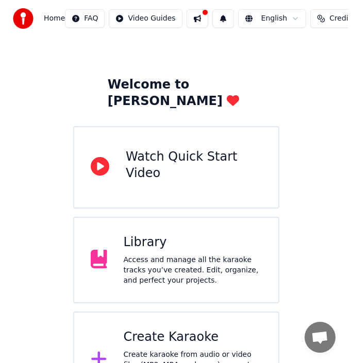
scroll to position [51, 0]
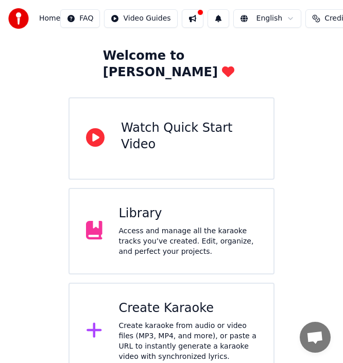
click at [145, 301] on div "Create Karaoke" at bounding box center [188, 309] width 139 height 16
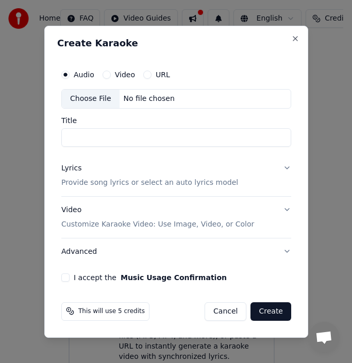
click at [91, 94] on div "Choose File" at bounding box center [91, 99] width 58 height 19
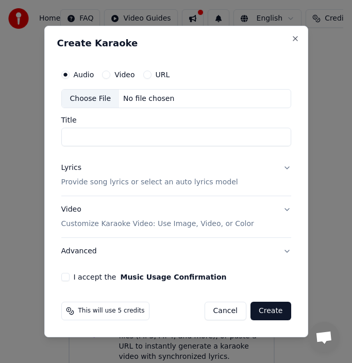
click at [82, 98] on div "Choose File" at bounding box center [91, 99] width 58 height 19
type input "**********"
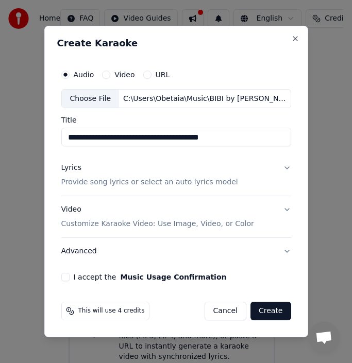
click at [196, 182] on p "Provide song lyrics or select an auto lyrics model" at bounding box center [149, 183] width 177 height 10
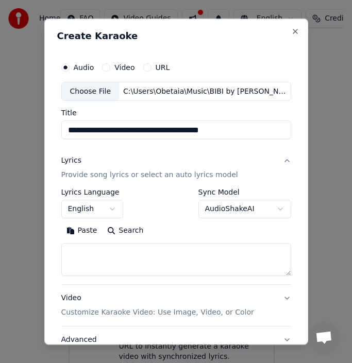
click at [97, 253] on textarea at bounding box center [176, 259] width 230 height 33
click at [78, 233] on button "Paste" at bounding box center [81, 231] width 41 height 16
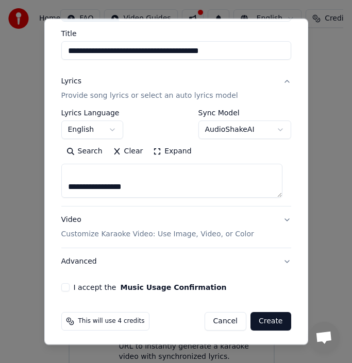
scroll to position [82, 0]
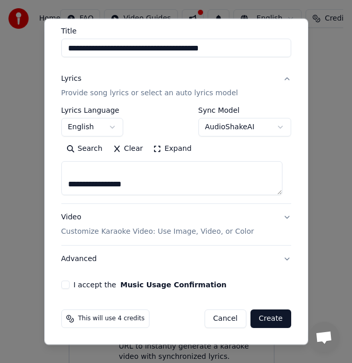
click at [228, 231] on p "Customize Karaoke Video: Use Image, Video, or Color" at bounding box center [157, 232] width 193 height 10
type textarea "**********"
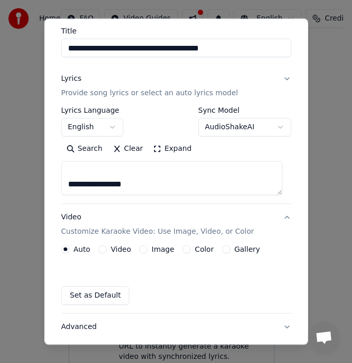
scroll to position [53, 0]
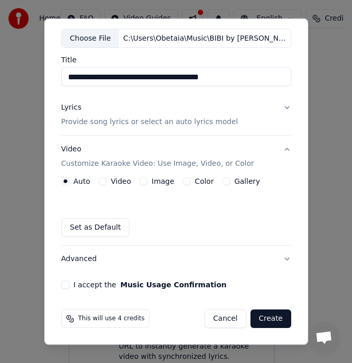
click at [223, 182] on button "Gallery" at bounding box center [226, 181] width 8 height 8
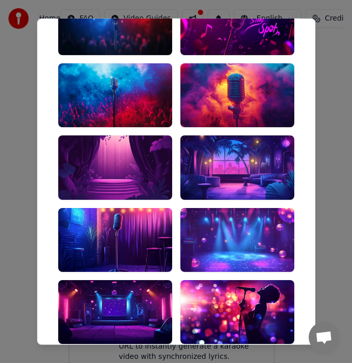
scroll to position [325, 0]
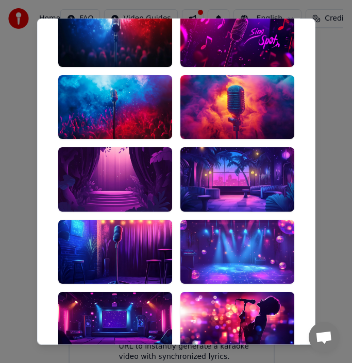
click at [215, 109] on div at bounding box center [237, 107] width 114 height 64
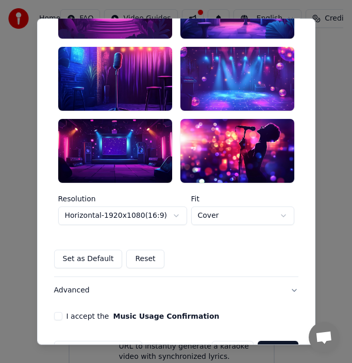
scroll to position [529, 0]
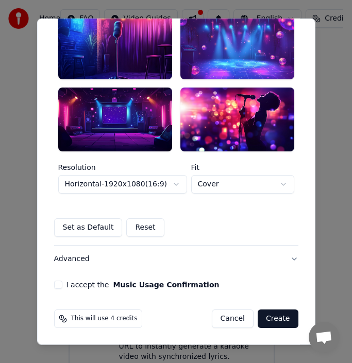
click at [54, 285] on button "I accept the Music Usage Confirmation" at bounding box center [58, 285] width 8 height 8
click at [279, 320] on button "Create" at bounding box center [278, 319] width 41 height 19
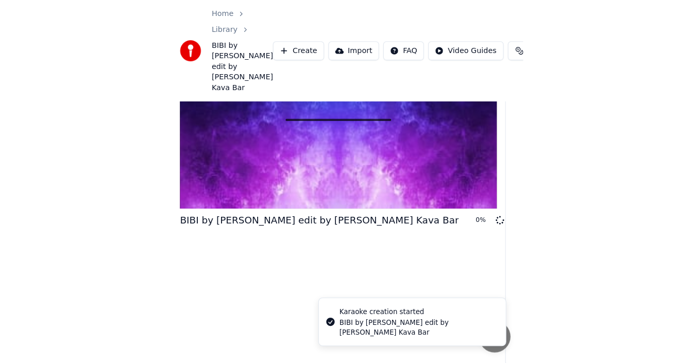
scroll to position [7, 0]
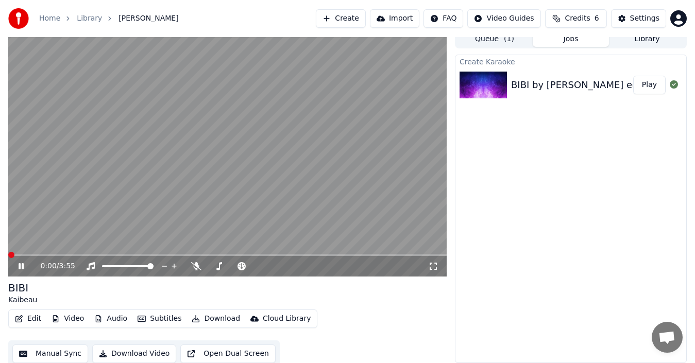
click at [8, 258] on span at bounding box center [11, 255] width 6 height 6
click at [51, 254] on span at bounding box center [48, 255] width 80 height 2
click at [34, 255] on span at bounding box center [21, 255] width 26 height 2
click at [22, 256] on span at bounding box center [21, 255] width 27 height 2
click at [26, 319] on button "Edit" at bounding box center [28, 319] width 35 height 14
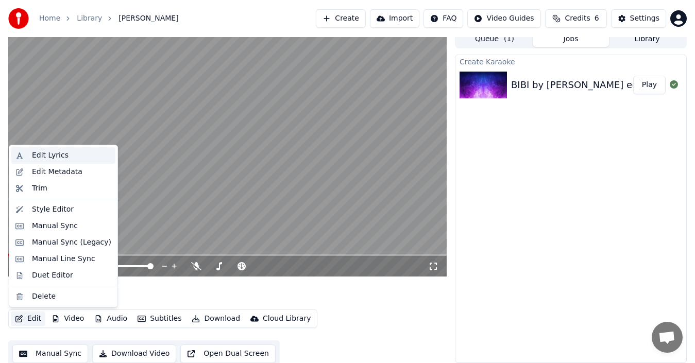
click at [58, 153] on div "Edit Lyrics" at bounding box center [50, 156] width 37 height 10
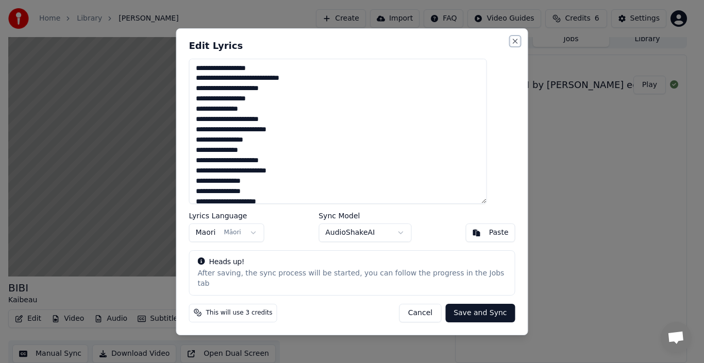
click at [511, 42] on button "Close" at bounding box center [515, 41] width 8 height 8
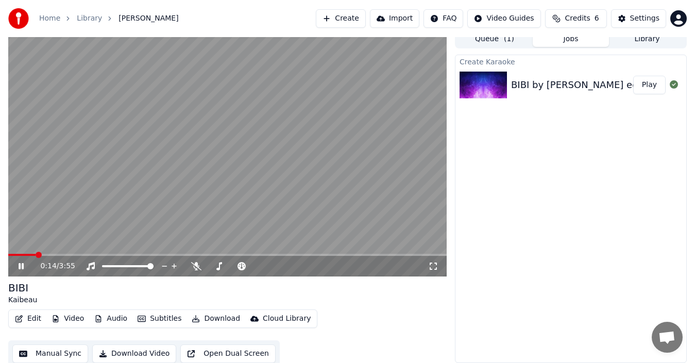
click at [58, 353] on button "Manual Sync" at bounding box center [50, 354] width 76 height 19
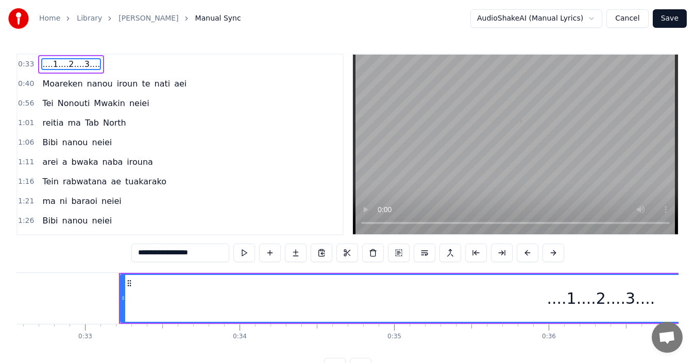
scroll to position [0, 5085]
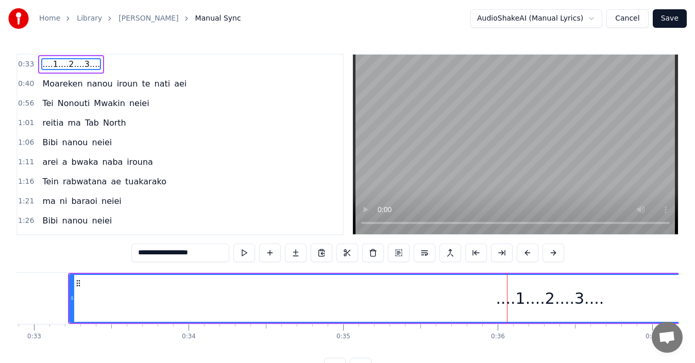
click at [603, 18] on html "**********" at bounding box center [347, 196] width 695 height 393
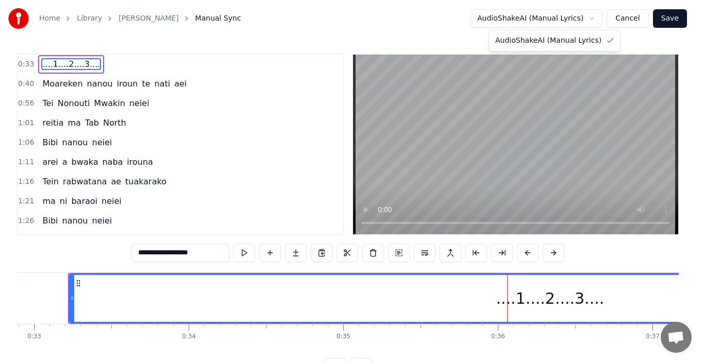
click at [591, 18] on html "**********" at bounding box center [352, 196] width 704 height 393
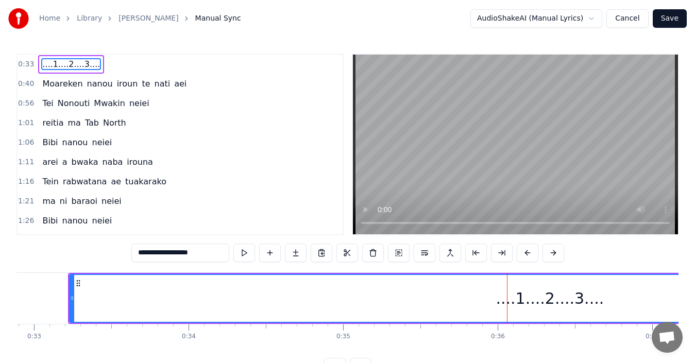
click at [622, 19] on button "Cancel" at bounding box center [628, 18] width 42 height 19
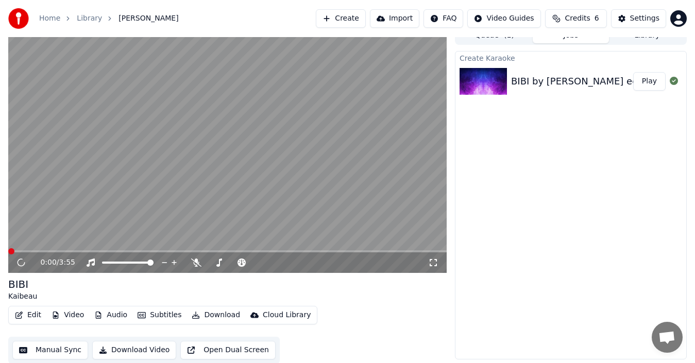
scroll to position [11, 0]
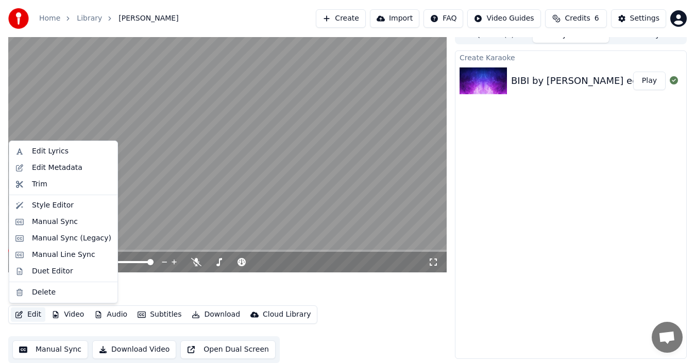
click at [39, 314] on button "Edit" at bounding box center [28, 315] width 35 height 14
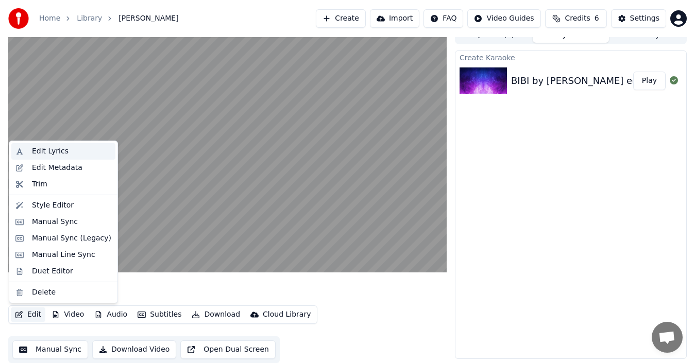
click at [68, 151] on div "Edit Lyrics" at bounding box center [71, 151] width 79 height 10
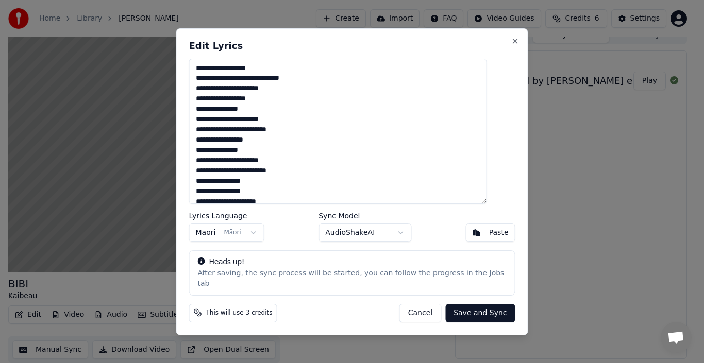
drag, startPoint x: 249, startPoint y: 73, endPoint x: 203, endPoint y: 74, distance: 46.4
click at [203, 74] on textarea "**********" at bounding box center [338, 131] width 298 height 145
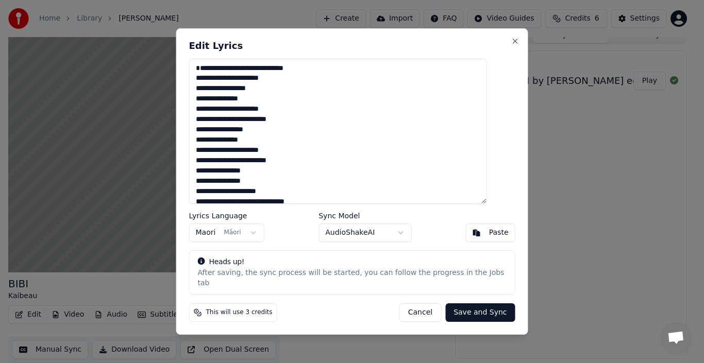
click at [210, 84] on textarea "**********" at bounding box center [338, 131] width 298 height 145
type textarea "**********"
click at [457, 307] on button "Save and Sync" at bounding box center [480, 313] width 70 height 19
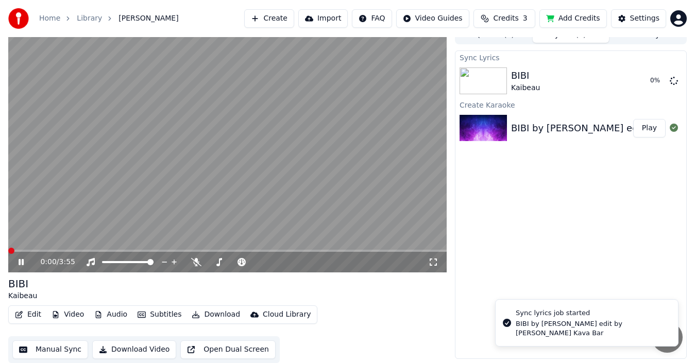
click at [8, 251] on span at bounding box center [11, 251] width 6 height 6
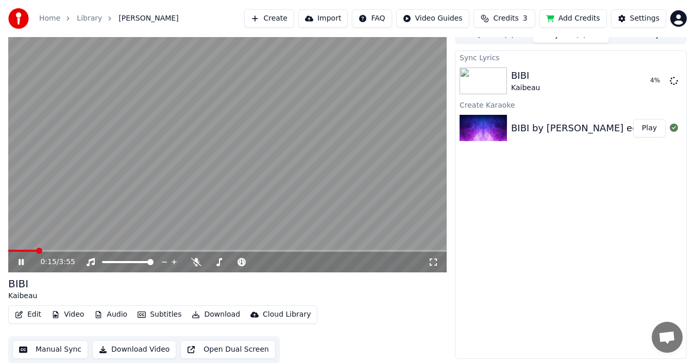
click at [35, 312] on button "Edit" at bounding box center [28, 315] width 35 height 14
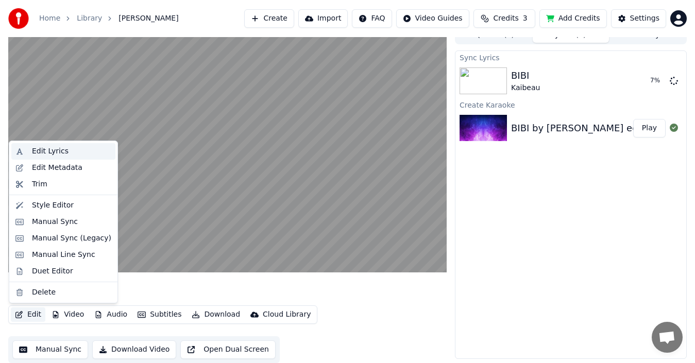
click at [56, 153] on div "Edit Lyrics" at bounding box center [50, 151] width 37 height 10
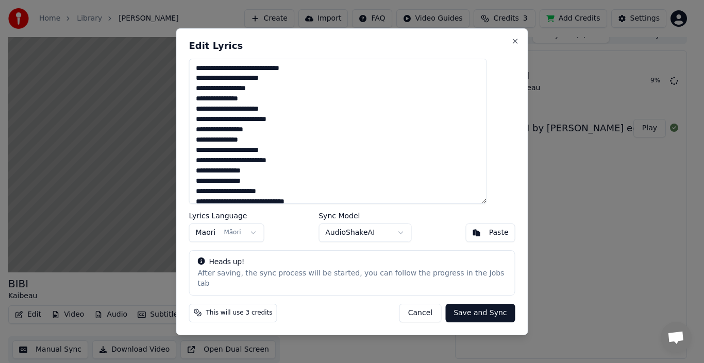
click at [414, 305] on button "Cancel" at bounding box center [420, 313] width 42 height 19
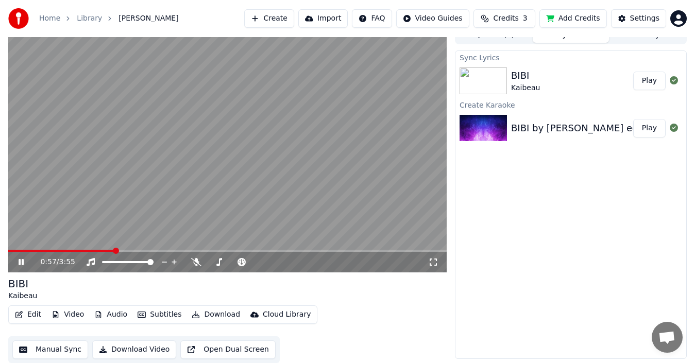
click at [649, 81] on button "Play" at bounding box center [649, 81] width 32 height 19
click at [430, 263] on icon at bounding box center [433, 262] width 10 height 8
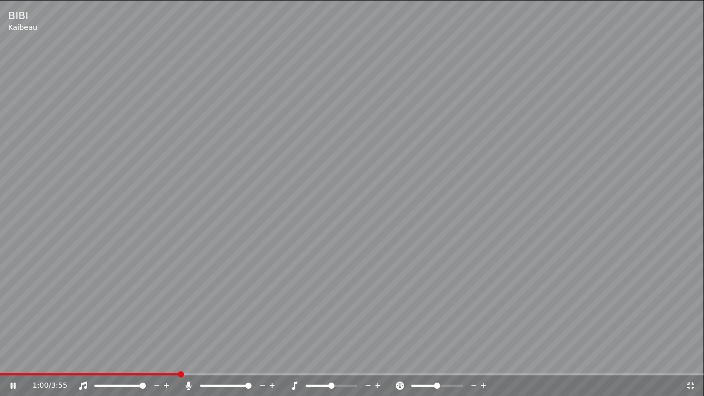
click at [252, 363] on span at bounding box center [248, 385] width 6 height 6
click at [693, 363] on icon at bounding box center [691, 385] width 10 height 8
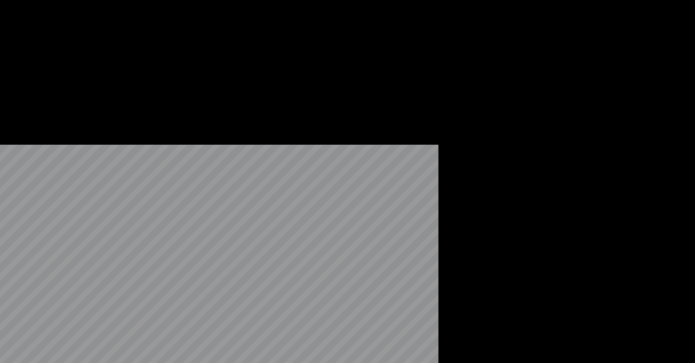
scroll to position [11, 0]
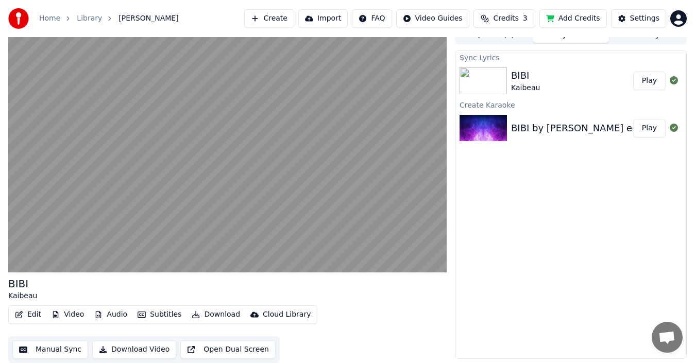
click at [60, 348] on button "Manual Sync" at bounding box center [50, 350] width 76 height 19
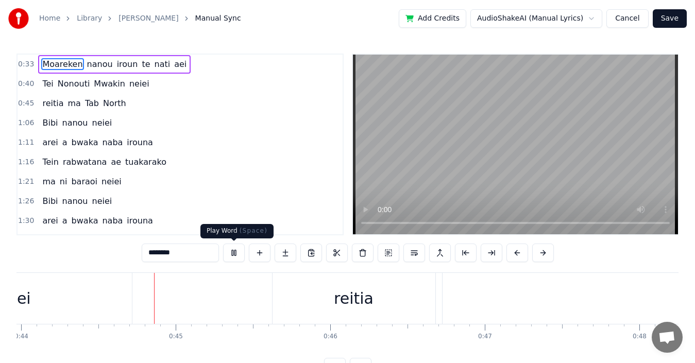
scroll to position [0, 6812]
click at [231, 251] on button at bounding box center [234, 253] width 22 height 19
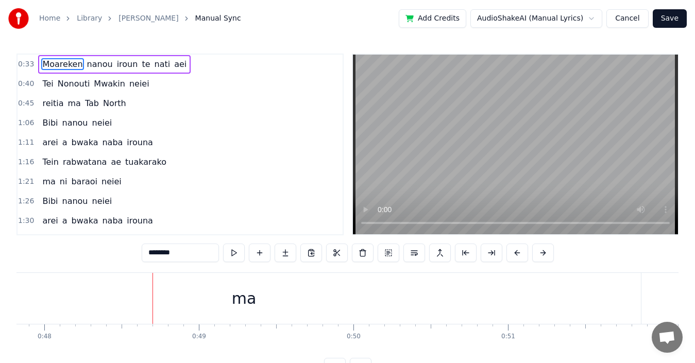
click at [241, 299] on div "ma" at bounding box center [244, 298] width 25 height 23
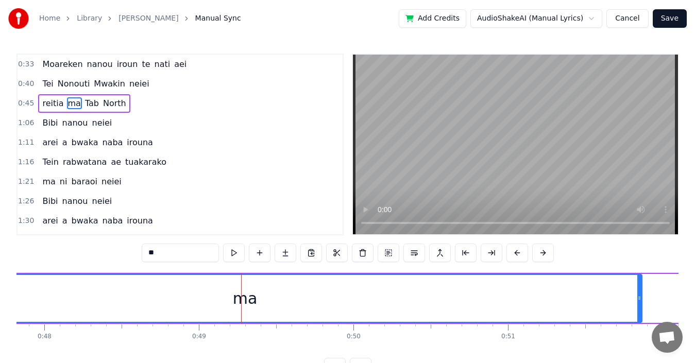
drag, startPoint x: 257, startPoint y: 297, endPoint x: 248, endPoint y: 299, distance: 9.0
click at [248, 299] on div "ma" at bounding box center [245, 298] width 793 height 47
click at [233, 298] on div "ma" at bounding box center [245, 298] width 793 height 47
click at [243, 299] on div "ma" at bounding box center [245, 298] width 25 height 23
drag, startPoint x: 248, startPoint y: 298, endPoint x: 220, endPoint y: 304, distance: 29.3
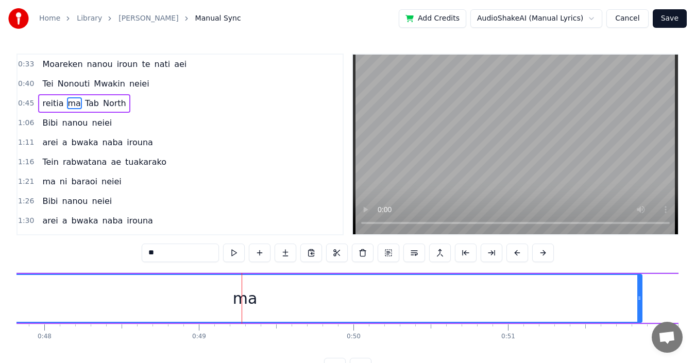
click at [220, 304] on div "ma" at bounding box center [245, 298] width 793 height 47
click at [242, 301] on div "ma" at bounding box center [245, 298] width 25 height 23
click at [316, 251] on button at bounding box center [312, 253] width 22 height 19
click at [158, 295] on div "ma" at bounding box center [245, 298] width 793 height 47
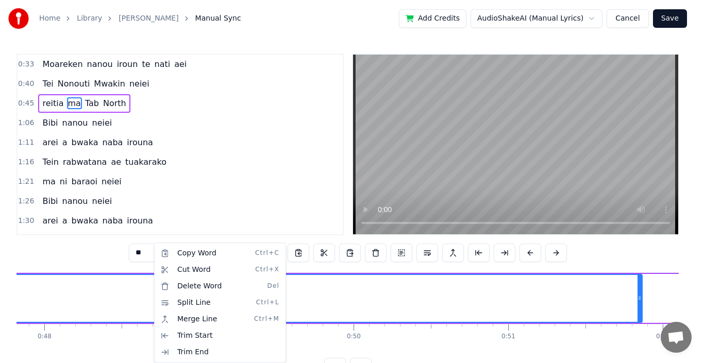
click at [313, 294] on html "Home Library BIBI • Kaibeau Manual Sync Add Credits AudioShakeAI (Manual Lyrics…" at bounding box center [352, 196] width 704 height 393
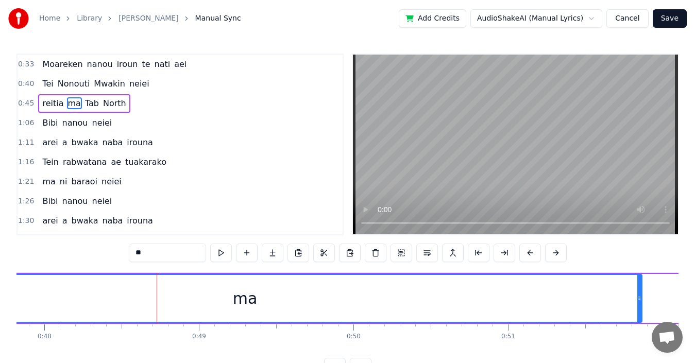
click at [246, 303] on div "ma" at bounding box center [245, 298] width 25 height 23
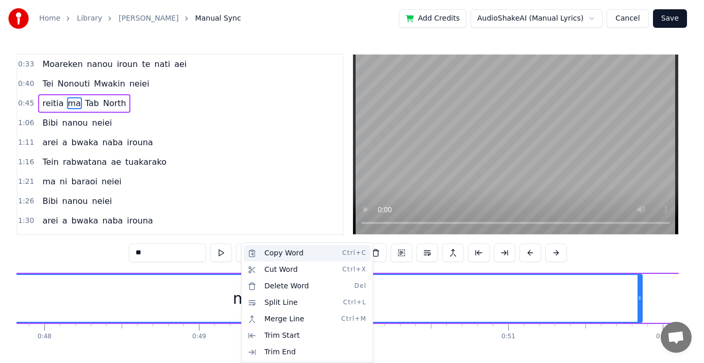
click at [265, 255] on div "Copy Word Ctrl+C" at bounding box center [307, 253] width 127 height 16
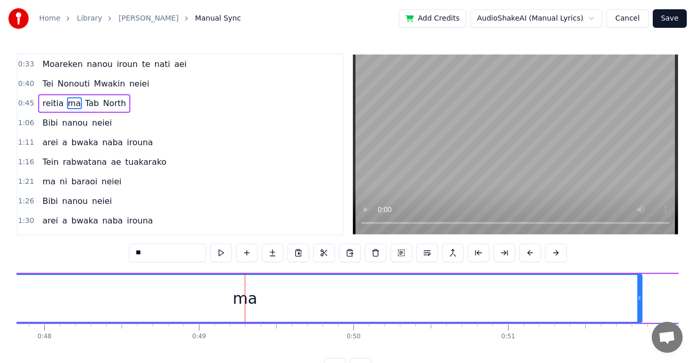
click at [174, 298] on div "ma" at bounding box center [245, 298] width 793 height 47
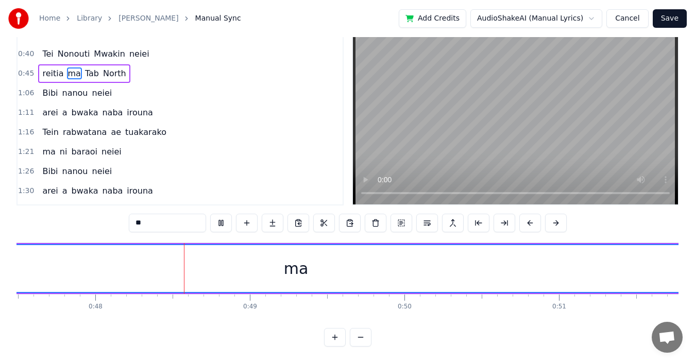
scroll to position [0, 7364]
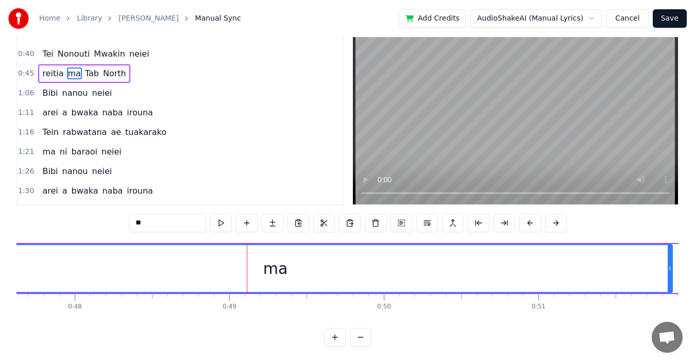
click at [279, 266] on div "ma" at bounding box center [275, 268] width 25 height 23
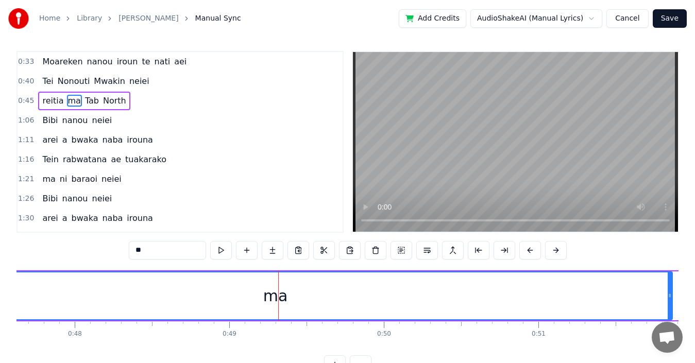
scroll to position [0, 0]
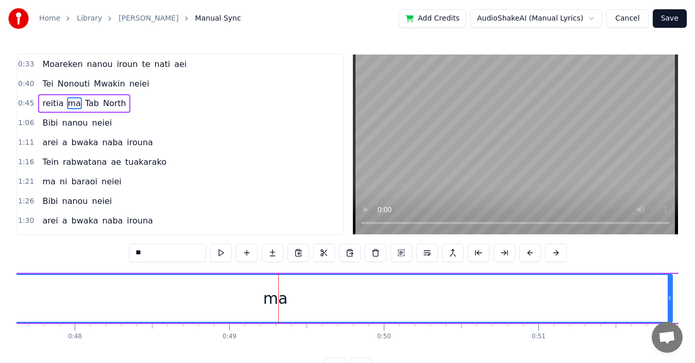
click at [84, 107] on span "Tab" at bounding box center [92, 103] width 16 height 12
type input "***"
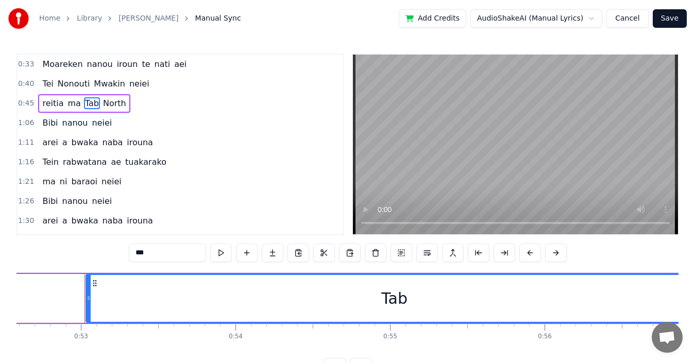
scroll to position [0, 8147]
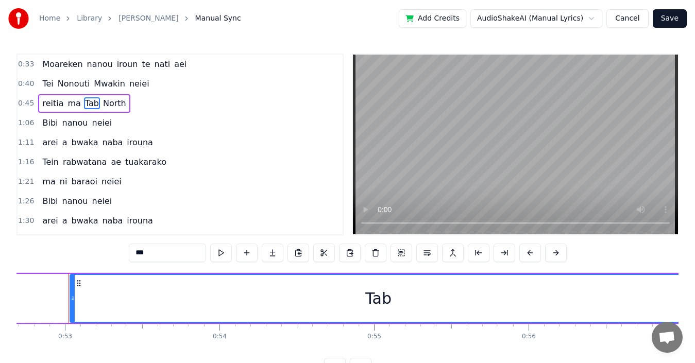
click at [56, 292] on div "reitia ma Tab North" at bounding box center [364, 298] width 2881 height 51
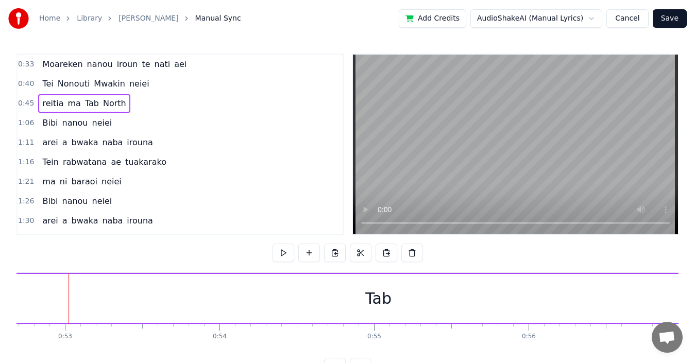
scroll to position [0, 8135]
click at [65, 299] on div "reitia ma Tab North" at bounding box center [377, 298] width 2881 height 51
click at [67, 103] on span "ma" at bounding box center [74, 103] width 15 height 12
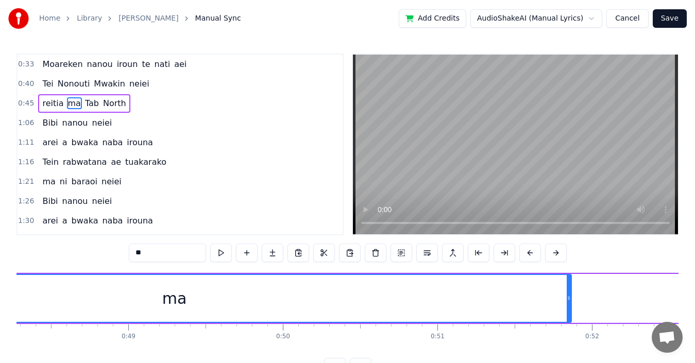
scroll to position [0, 7582]
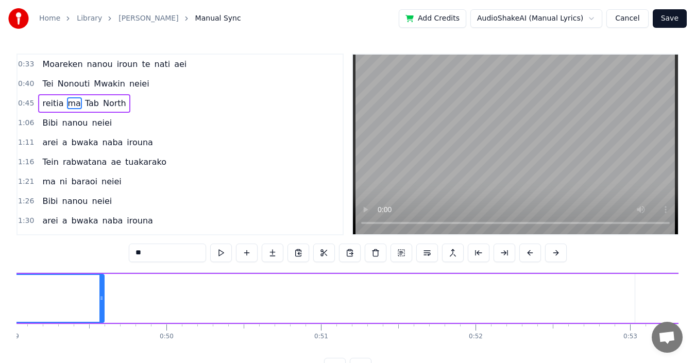
drag, startPoint x: 453, startPoint y: 294, endPoint x: 102, endPoint y: 301, distance: 351.1
click at [102, 301] on icon at bounding box center [101, 298] width 4 height 8
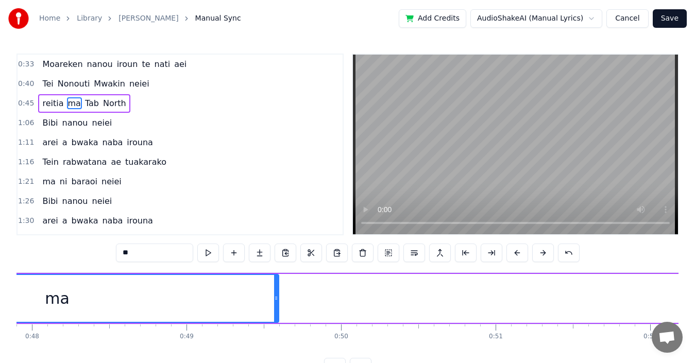
scroll to position [0, 7261]
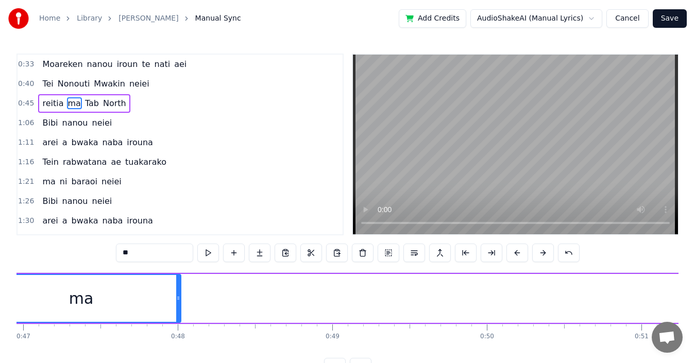
drag, startPoint x: 422, startPoint y: 300, endPoint x: 178, endPoint y: 312, distance: 244.1
click at [178, 312] on div at bounding box center [178, 298] width 4 height 47
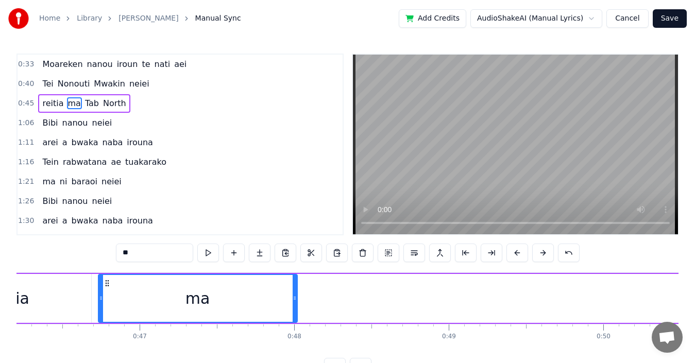
scroll to position [0, 7057]
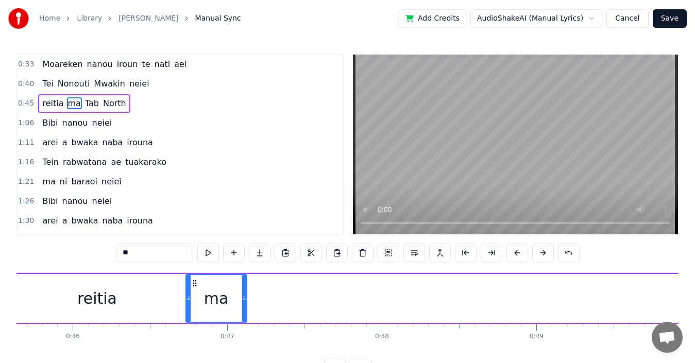
drag, startPoint x: 381, startPoint y: 298, endPoint x: 243, endPoint y: 299, distance: 138.1
click at [243, 299] on icon at bounding box center [244, 298] width 4 height 8
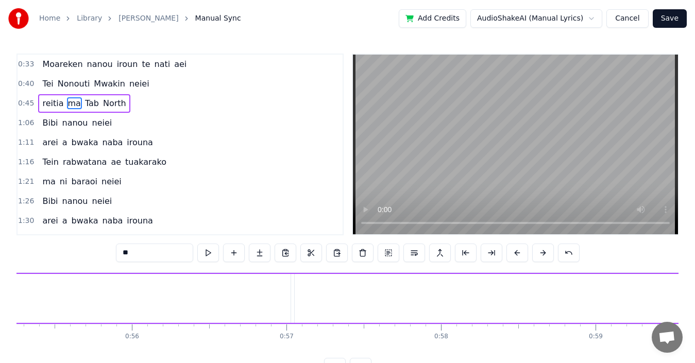
scroll to position [0, 8574]
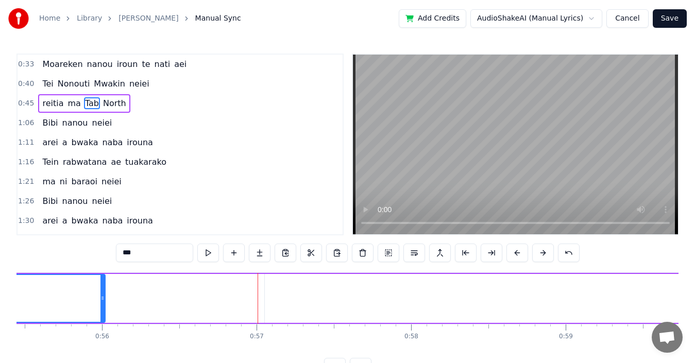
drag, startPoint x: 259, startPoint y: 299, endPoint x: 104, endPoint y: 294, distance: 155.7
click at [104, 294] on icon at bounding box center [103, 298] width 4 height 8
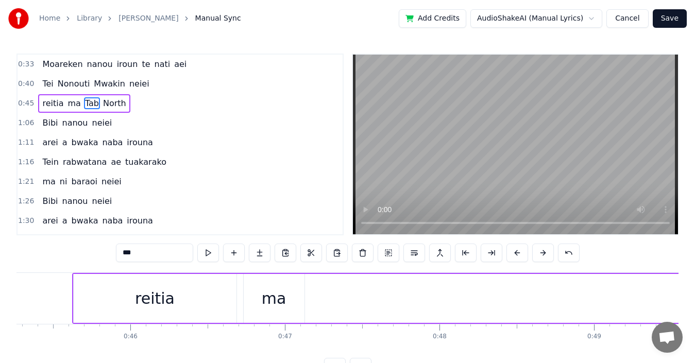
scroll to position [0, 7028]
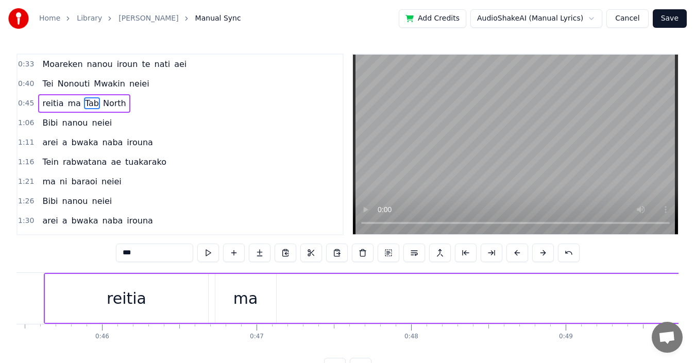
click at [276, 296] on div "ma" at bounding box center [246, 298] width 62 height 49
click at [84, 104] on span "Tab" at bounding box center [92, 103] width 16 height 12
type input "***"
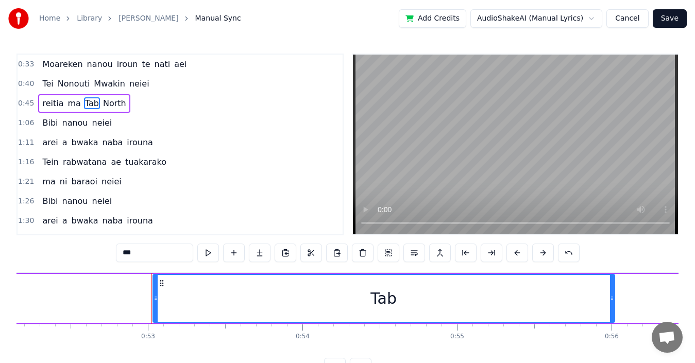
scroll to position [0, 8147]
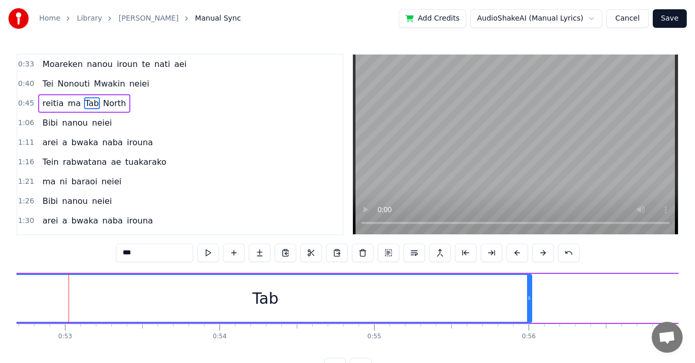
drag, startPoint x: 71, startPoint y: 295, endPoint x: 1, endPoint y: 291, distance: 70.2
click at [1, 291] on div "Home Library BIBI • Kaibeau Manual Sync Add Credits AudioShakeAI (Manual Lyrics…" at bounding box center [347, 188] width 695 height 377
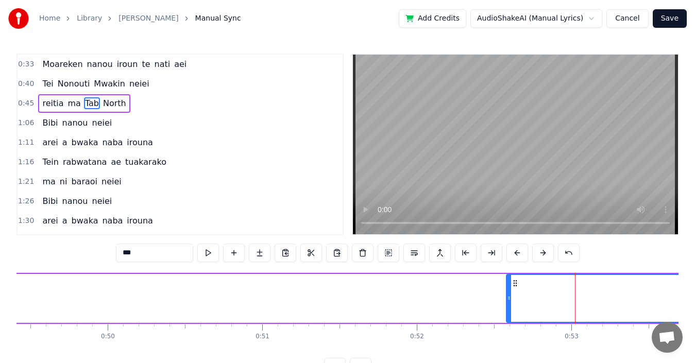
scroll to position [0, 7757]
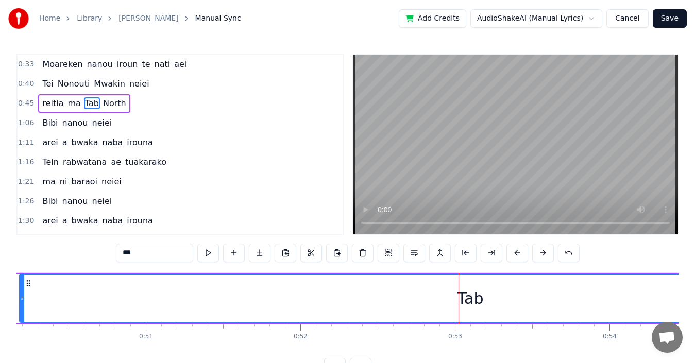
drag, startPoint x: 393, startPoint y: 301, endPoint x: 80, endPoint y: 311, distance: 313.0
click at [24, 299] on icon at bounding box center [22, 298] width 4 height 8
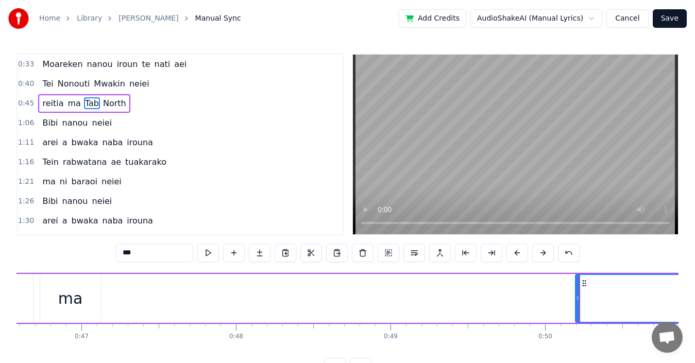
scroll to position [0, 7261]
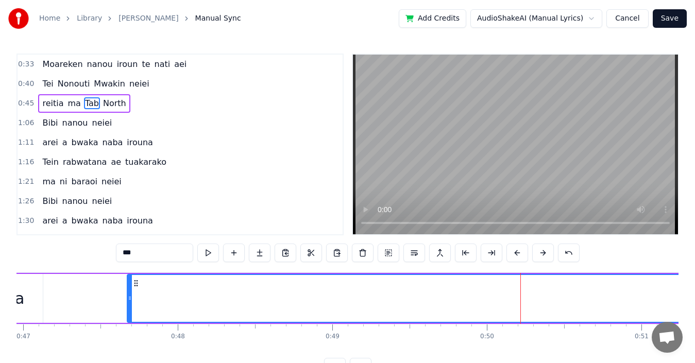
drag, startPoint x: 520, startPoint y: 299, endPoint x: 130, endPoint y: 296, distance: 390.2
click at [130, 296] on icon at bounding box center [130, 298] width 4 height 8
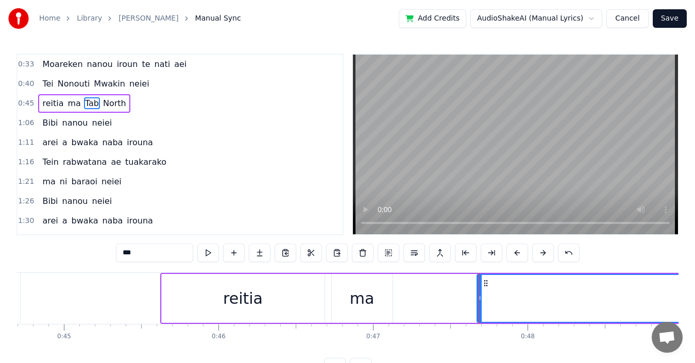
scroll to position [0, 6940]
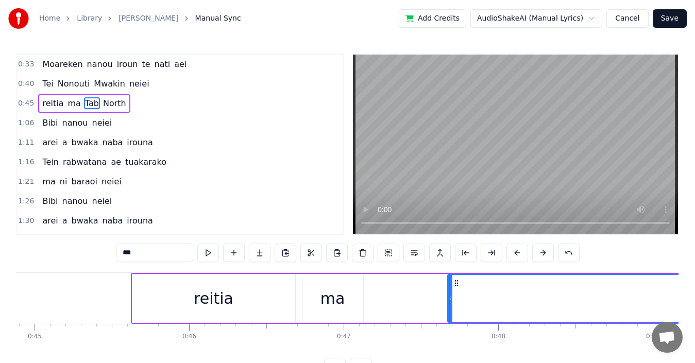
drag, startPoint x: 450, startPoint y: 299, endPoint x: 425, endPoint y: 299, distance: 24.7
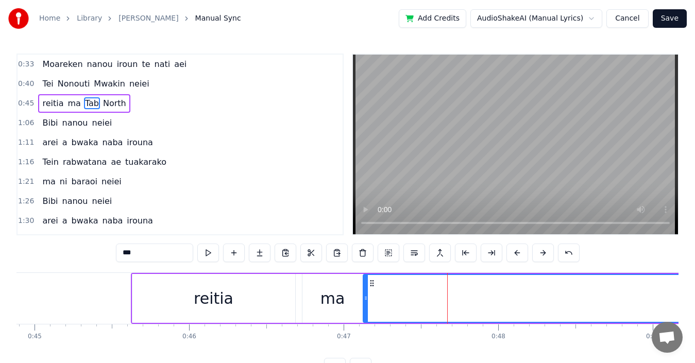
drag, startPoint x: 446, startPoint y: 300, endPoint x: 366, endPoint y: 297, distance: 80.0
click at [366, 297] on icon at bounding box center [366, 298] width 4 height 8
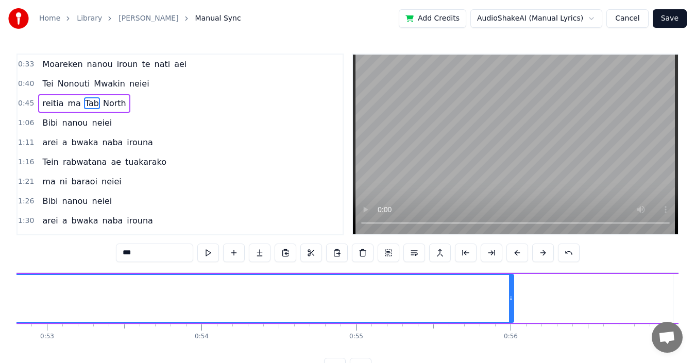
scroll to position [0, 8194]
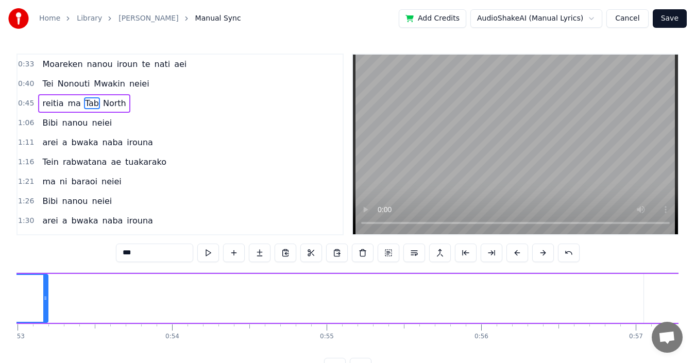
drag, startPoint x: 482, startPoint y: 301, endPoint x: 45, endPoint y: 299, distance: 436.6
click at [45, 299] on icon at bounding box center [45, 298] width 4 height 8
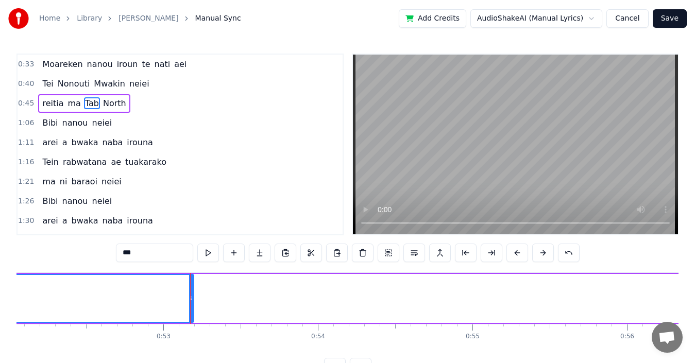
scroll to position [0, 8019]
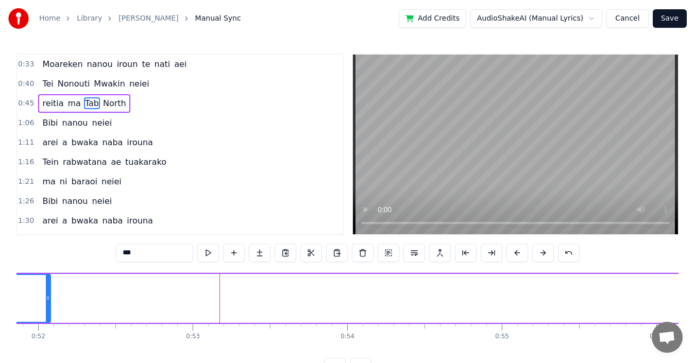
drag, startPoint x: 221, startPoint y: 304, endPoint x: 48, endPoint y: 286, distance: 173.6
click at [48, 286] on div at bounding box center [48, 298] width 4 height 47
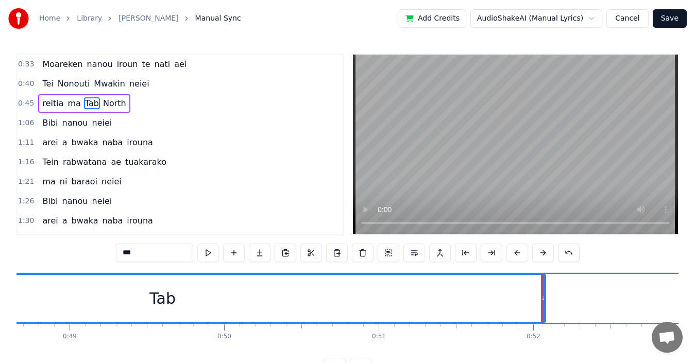
scroll to position [0, 7553]
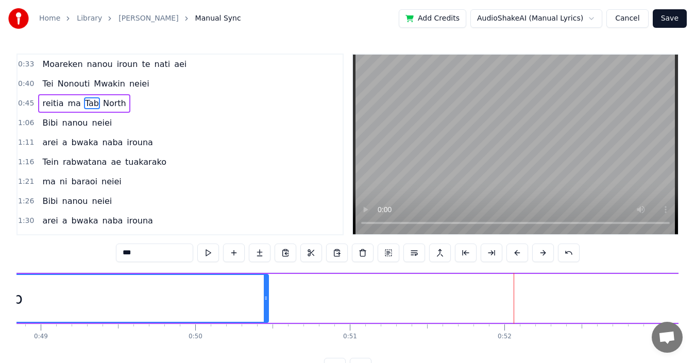
drag, startPoint x: 515, startPoint y: 296, endPoint x: 266, endPoint y: 296, distance: 248.4
click at [266, 296] on icon at bounding box center [266, 298] width 4 height 8
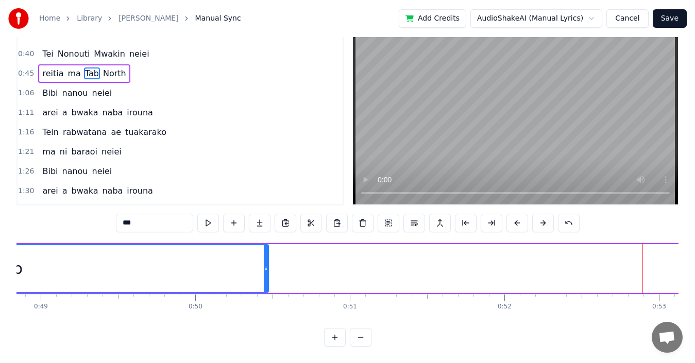
scroll to position [0, 7465]
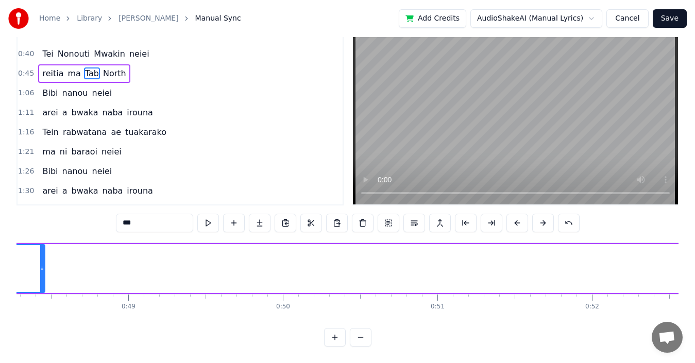
drag, startPoint x: 354, startPoint y: 261, endPoint x: 42, endPoint y: 272, distance: 312.0
click at [42, 272] on div at bounding box center [42, 268] width 4 height 47
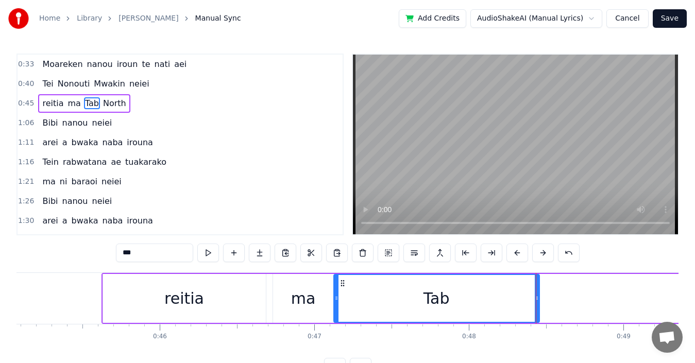
scroll to position [0, 6999]
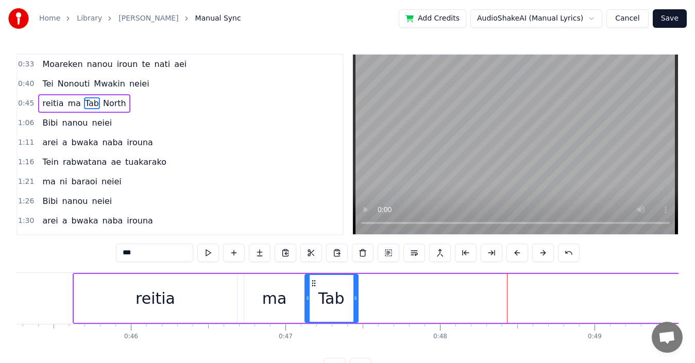
drag, startPoint x: 509, startPoint y: 303, endPoint x: 356, endPoint y: 297, distance: 152.7
click at [356, 297] on div at bounding box center [356, 298] width 4 height 47
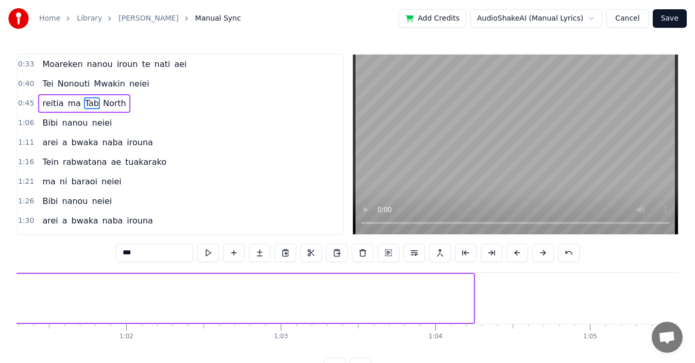
scroll to position [0, 9506]
type input "*****"
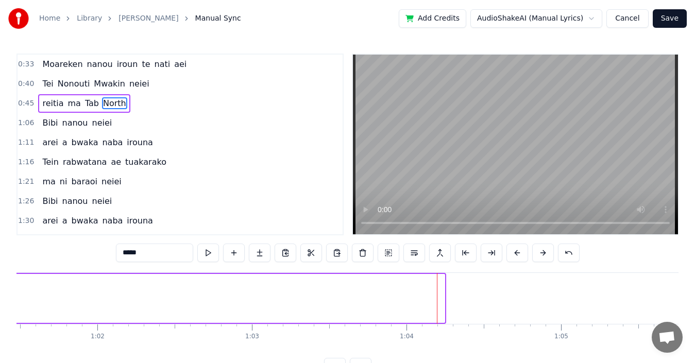
drag, startPoint x: 443, startPoint y: 299, endPoint x: 9, endPoint y: 312, distance: 434.2
click at [9, 312] on div "Home Library BIBI • Kaibeau Manual Sync Add Credits AudioShakeAI (Manual Lyrics…" at bounding box center [347, 188] width 695 height 377
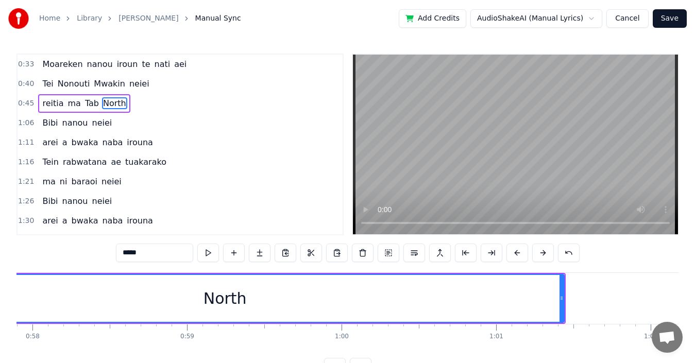
scroll to position [0, 8982]
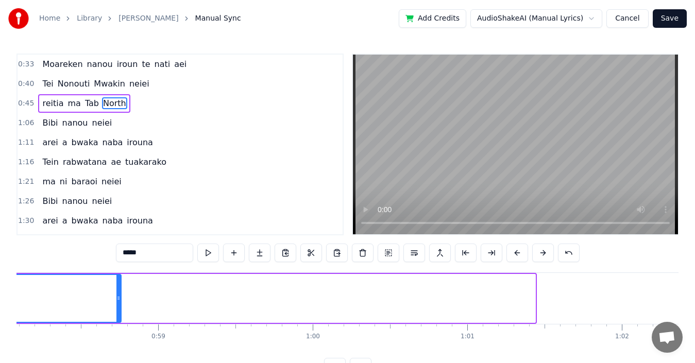
drag, startPoint x: 534, startPoint y: 295, endPoint x: 118, endPoint y: 320, distance: 416.7
click at [118, 320] on div at bounding box center [118, 298] width 4 height 47
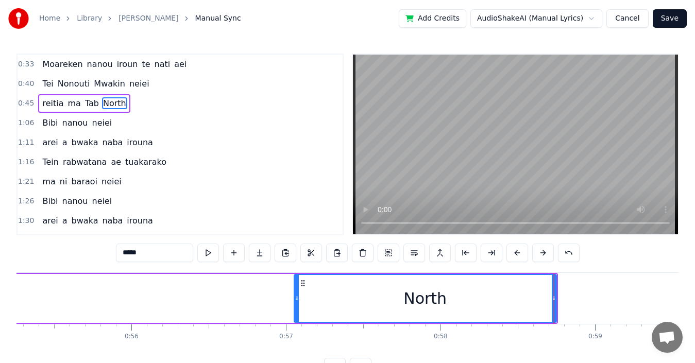
scroll to position [0, 8573]
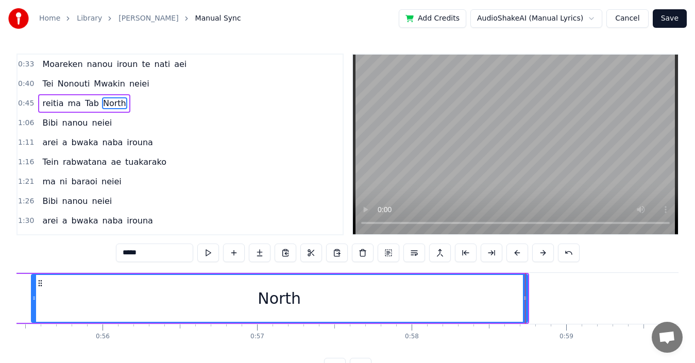
drag, startPoint x: 268, startPoint y: 297, endPoint x: 34, endPoint y: 307, distance: 234.7
click at [34, 307] on div at bounding box center [34, 298] width 4 height 47
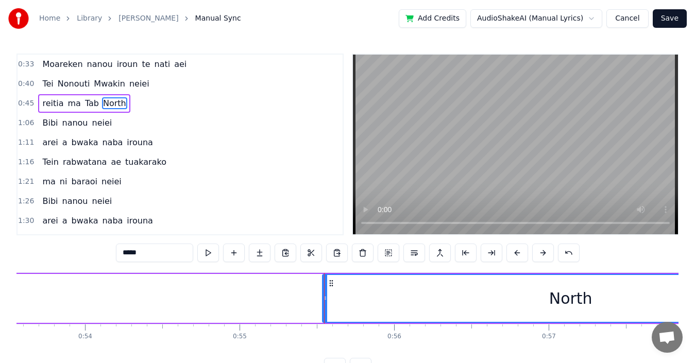
scroll to position [0, 8340]
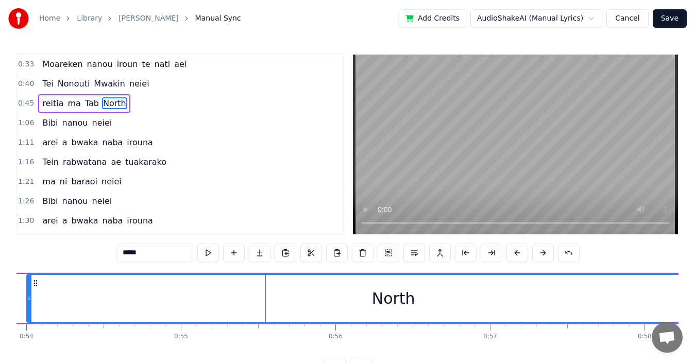
drag, startPoint x: 265, startPoint y: 306, endPoint x: 28, endPoint y: 304, distance: 237.1
click at [28, 304] on div at bounding box center [29, 298] width 4 height 47
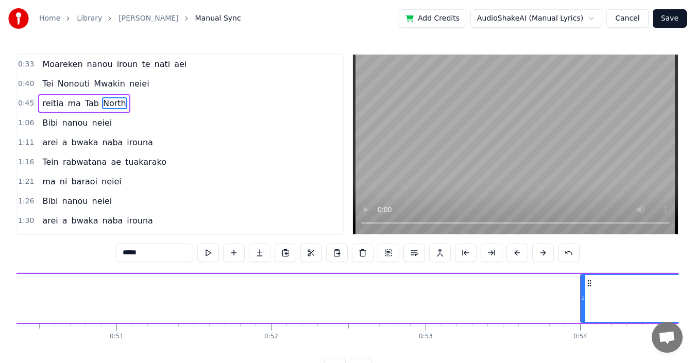
scroll to position [0, 7844]
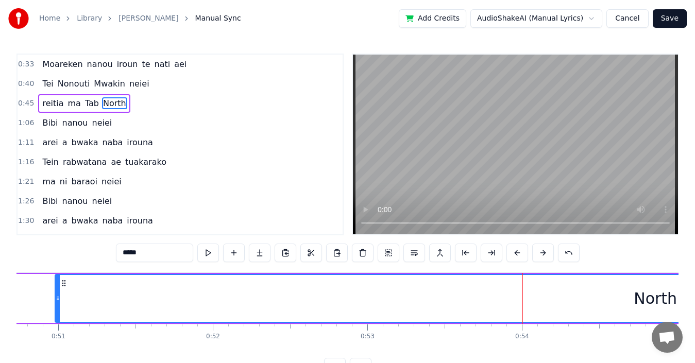
drag, startPoint x: 518, startPoint y: 302, endPoint x: 57, endPoint y: 303, distance: 460.8
click at [57, 303] on div at bounding box center [58, 298] width 4 height 47
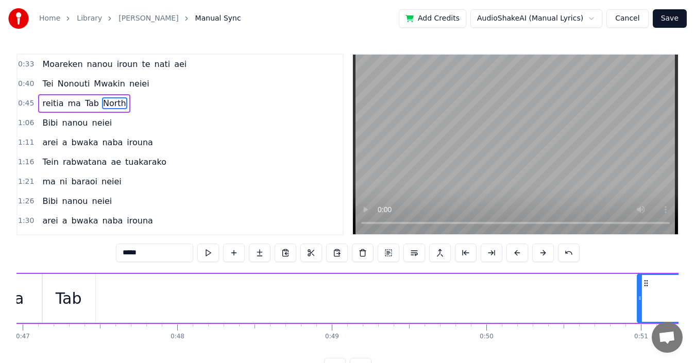
scroll to position [0, 7290]
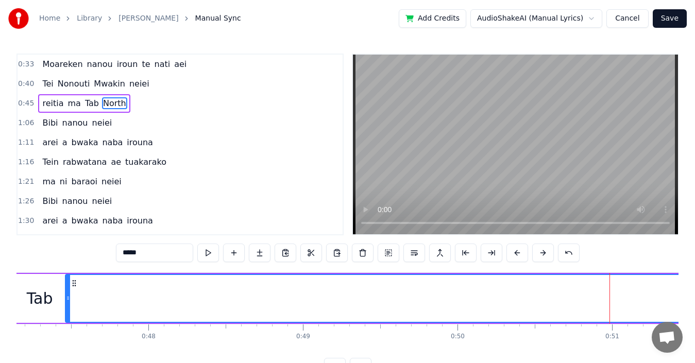
drag, startPoint x: 611, startPoint y: 300, endPoint x: 68, endPoint y: 305, distance: 543.3
click at [68, 305] on div at bounding box center [68, 298] width 4 height 47
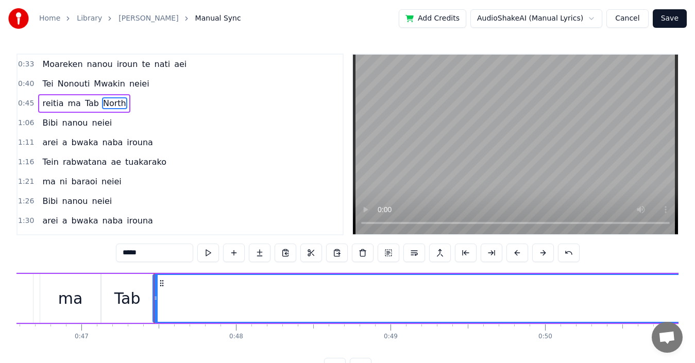
scroll to position [0, 7145]
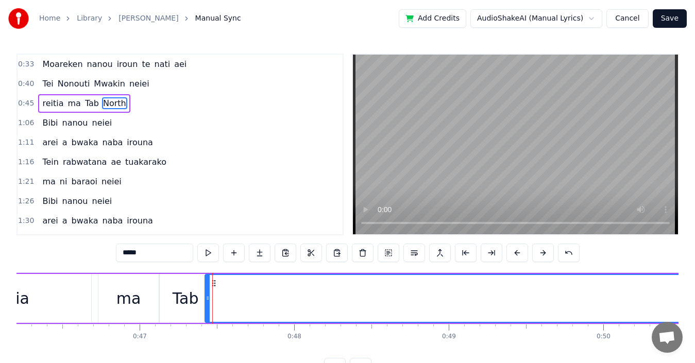
drag, startPoint x: 211, startPoint y: 305, endPoint x: 205, endPoint y: 305, distance: 6.2
click at [206, 305] on div at bounding box center [208, 298] width 4 height 47
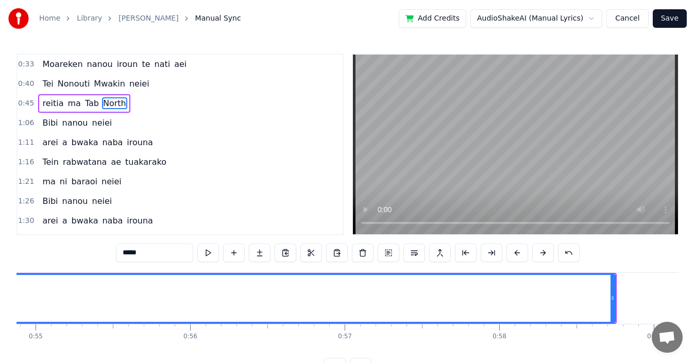
scroll to position [0, 8486]
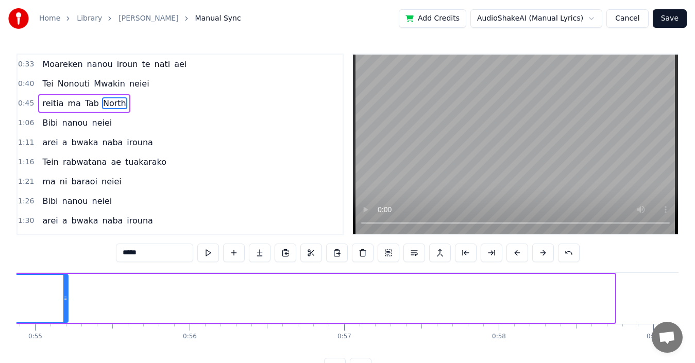
drag, startPoint x: 613, startPoint y: 303, endPoint x: 66, endPoint y: 323, distance: 547.3
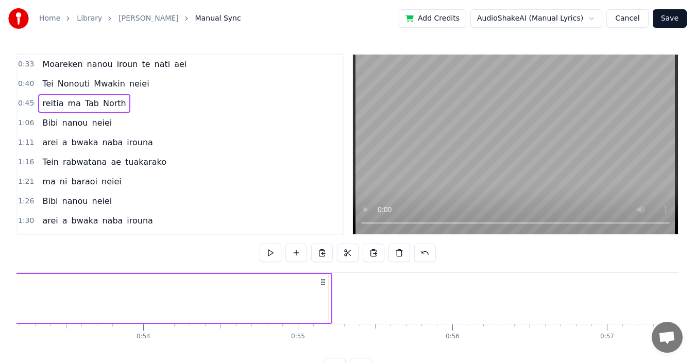
scroll to position [0, 8311]
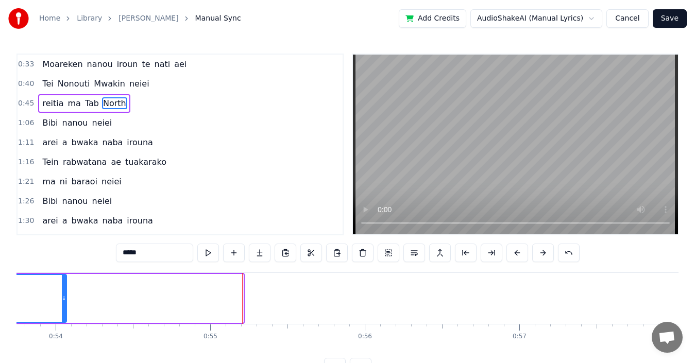
drag, startPoint x: 242, startPoint y: 301, endPoint x: 65, endPoint y: 306, distance: 176.9
click at [65, 306] on div at bounding box center [64, 298] width 4 height 47
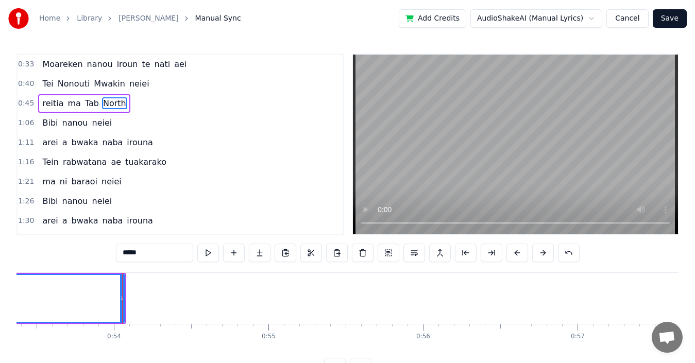
scroll to position [0, 8223]
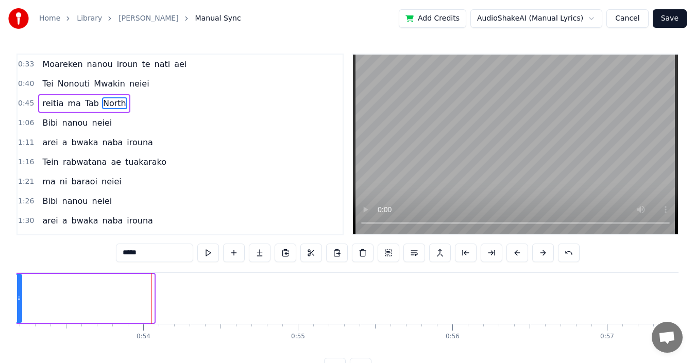
drag, startPoint x: 151, startPoint y: 307, endPoint x: 18, endPoint y: 301, distance: 133.1
click at [18, 301] on div at bounding box center [19, 298] width 4 height 47
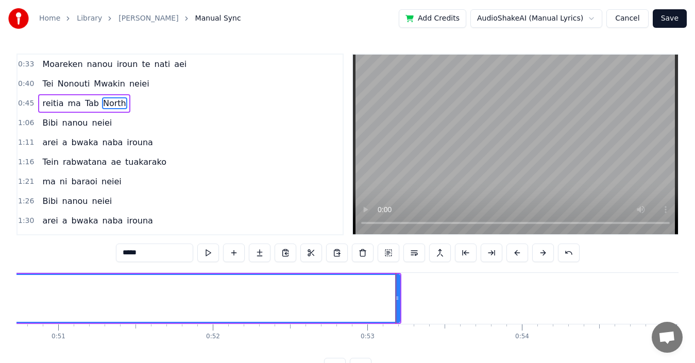
scroll to position [0, 7903]
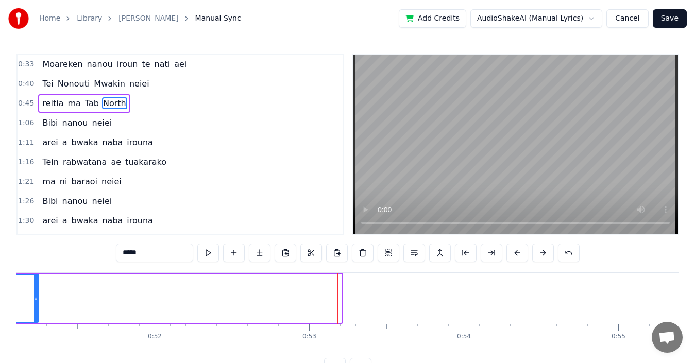
drag, startPoint x: 340, startPoint y: 299, endPoint x: 35, endPoint y: 310, distance: 304.8
click at [35, 310] on div at bounding box center [36, 298] width 4 height 47
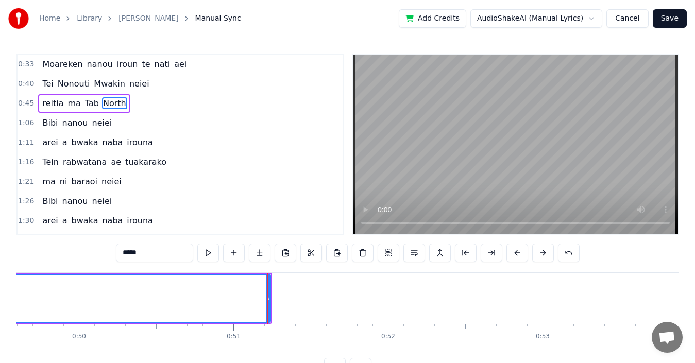
scroll to position [0, 7670]
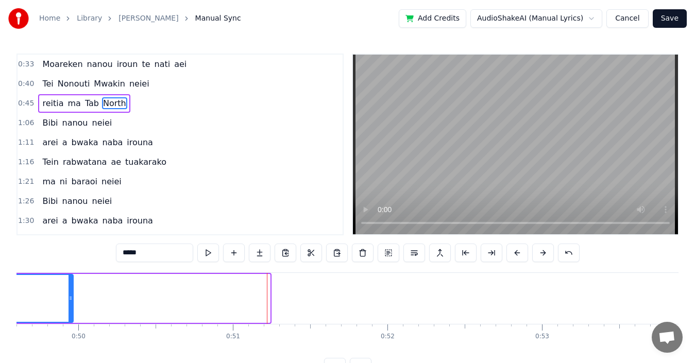
drag, startPoint x: 268, startPoint y: 306, endPoint x: 71, endPoint y: 308, distance: 197.4
click at [71, 308] on div at bounding box center [71, 298] width 4 height 47
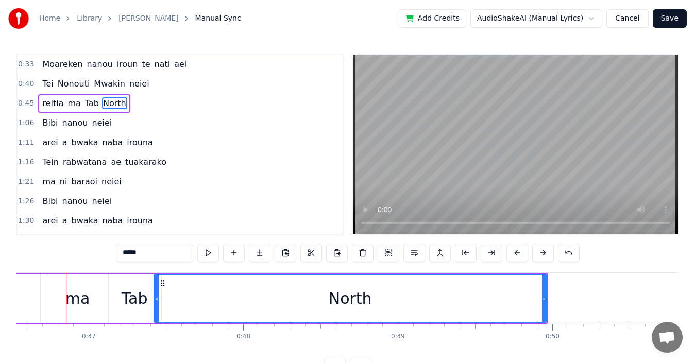
scroll to position [0, 7193]
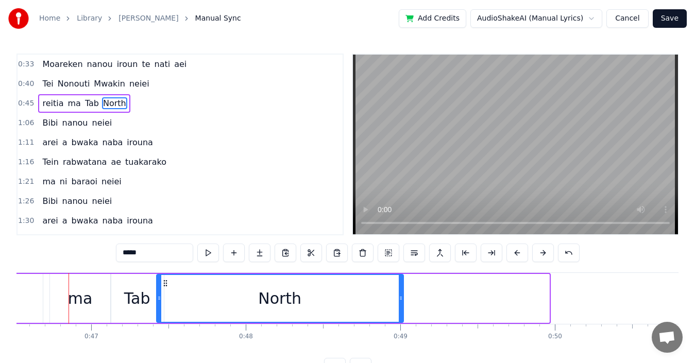
drag, startPoint x: 546, startPoint y: 303, endPoint x: 400, endPoint y: 306, distance: 146.4
click at [400, 306] on div at bounding box center [401, 298] width 4 height 47
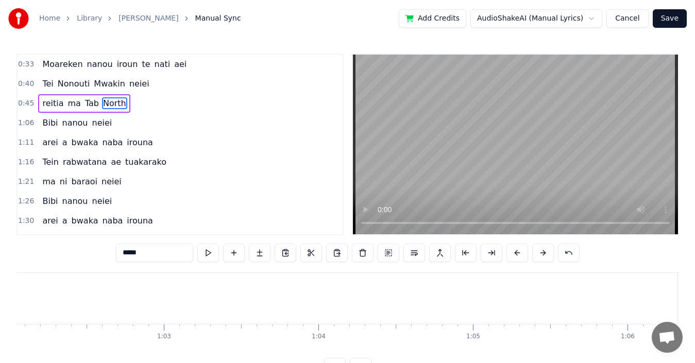
scroll to position [0, 9536]
click at [115, 106] on span "North" at bounding box center [114, 103] width 25 height 12
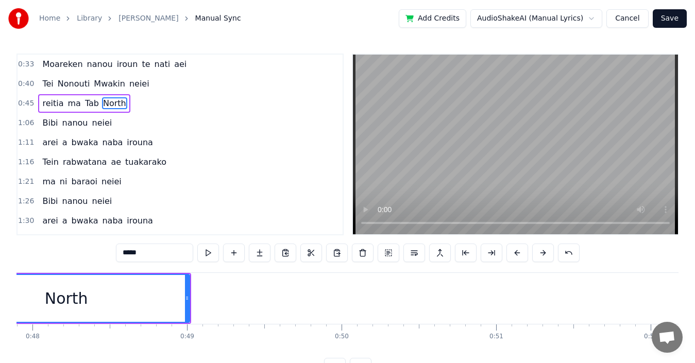
scroll to position [0, 7280]
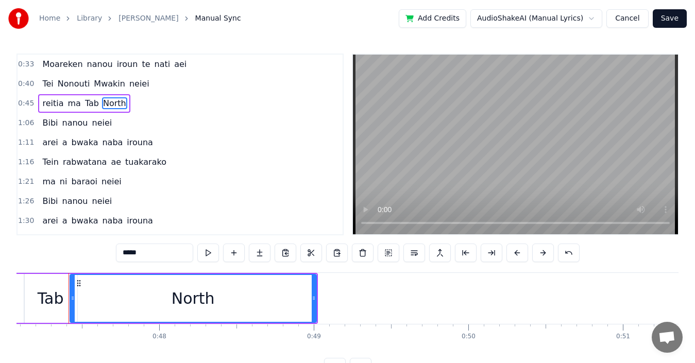
click at [125, 106] on div "0:45 reitia ma Tab North" at bounding box center [180, 104] width 325 height 20
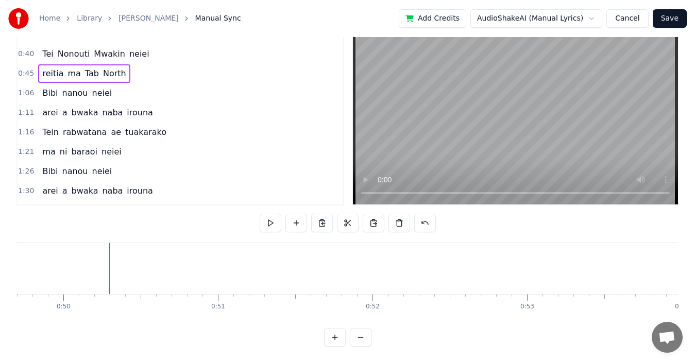
scroll to position [0, 7407]
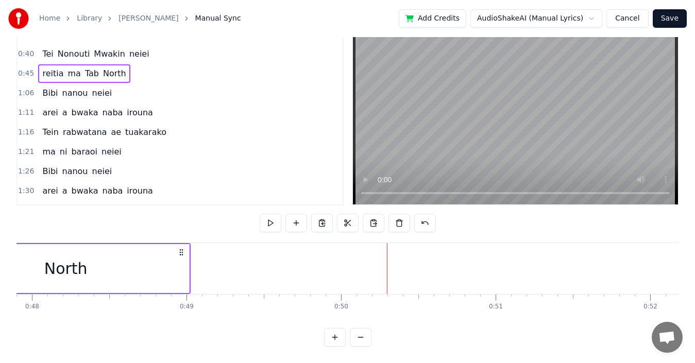
click at [120, 66] on div "0:45 reitia ma Tab North" at bounding box center [180, 74] width 325 height 20
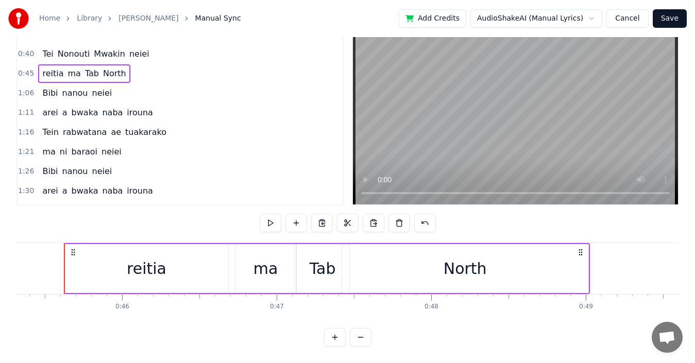
scroll to position [0, 7003]
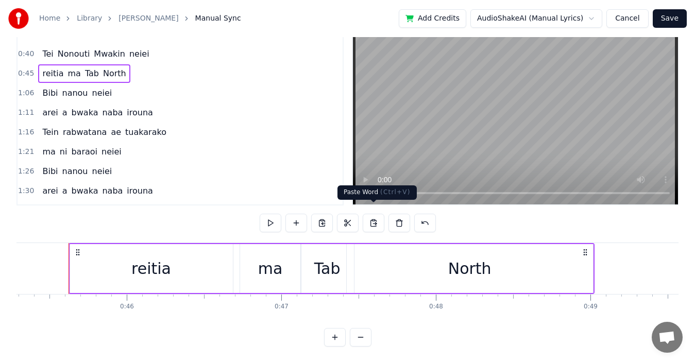
click at [378, 214] on button at bounding box center [374, 223] width 22 height 19
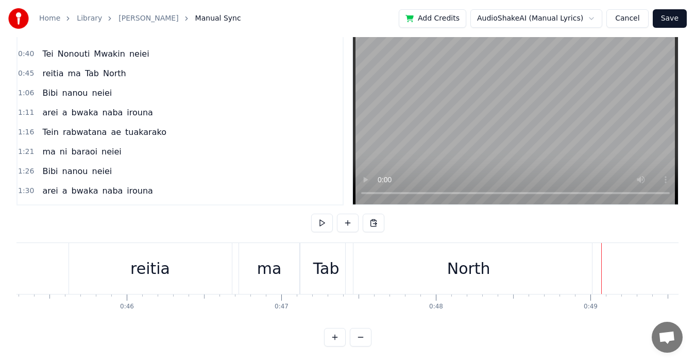
click at [345, 8] on div "Home Library BIBI • Kaibeau Manual Sync Add Credits AudioShakeAI (Manual Lyrics…" at bounding box center [347, 18] width 695 height 37
click at [201, 17] on span "Manual Sync" at bounding box center [218, 18] width 46 height 10
click at [533, 16] on html "Home Library BIBI • Kaibeau Manual Sync Add Credits AudioShakeAI (Manual Lyrics…" at bounding box center [347, 166] width 695 height 393
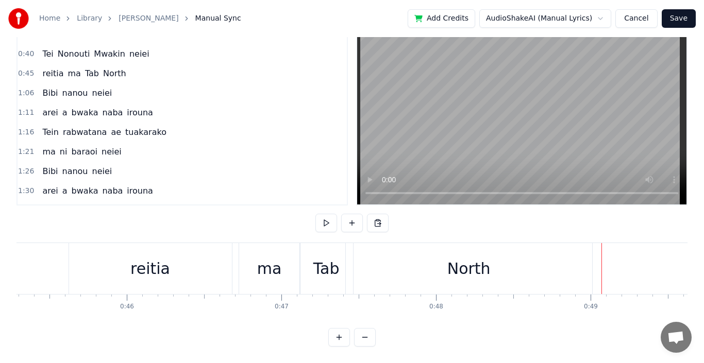
click at [553, 18] on html "Home Library BIBI • Kaibeau Manual Sync Add Credits AudioShakeAI (Manual Lyrics…" at bounding box center [352, 166] width 704 height 393
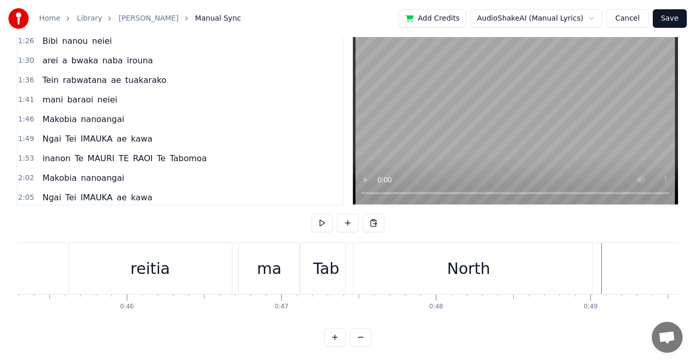
scroll to position [0, 0]
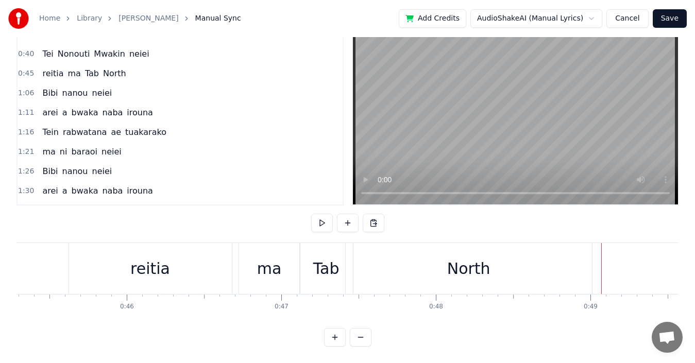
click at [638, 22] on button "Cancel" at bounding box center [628, 18] width 42 height 19
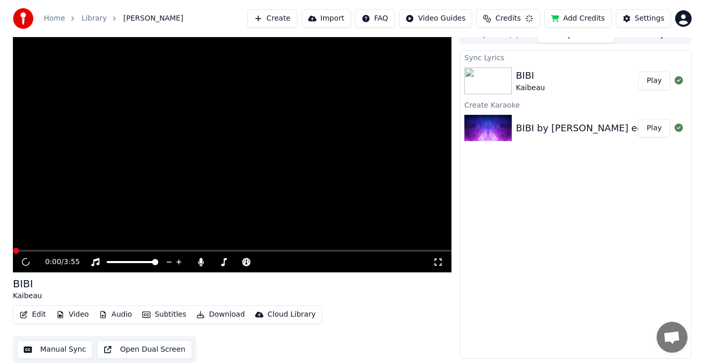
scroll to position [11, 0]
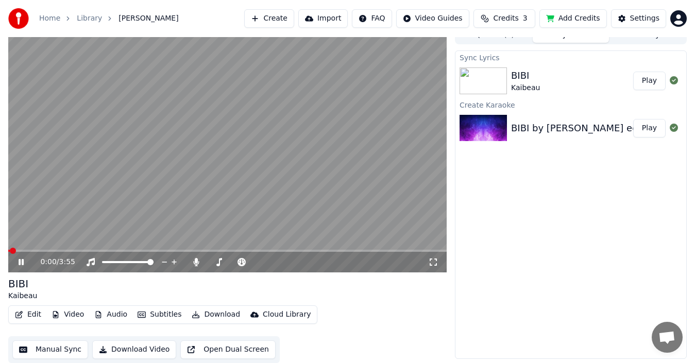
click at [30, 315] on button "Edit" at bounding box center [28, 315] width 35 height 14
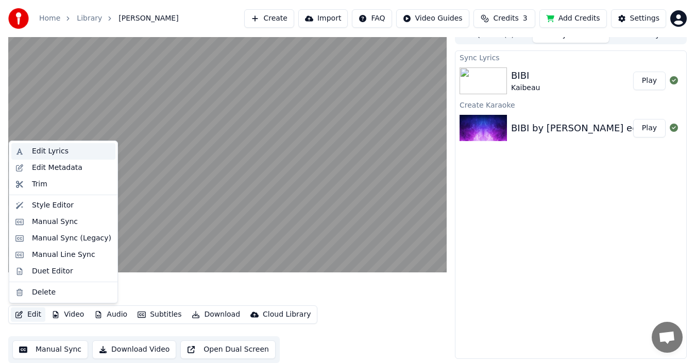
click at [69, 154] on div "Edit Lyrics" at bounding box center [71, 151] width 79 height 10
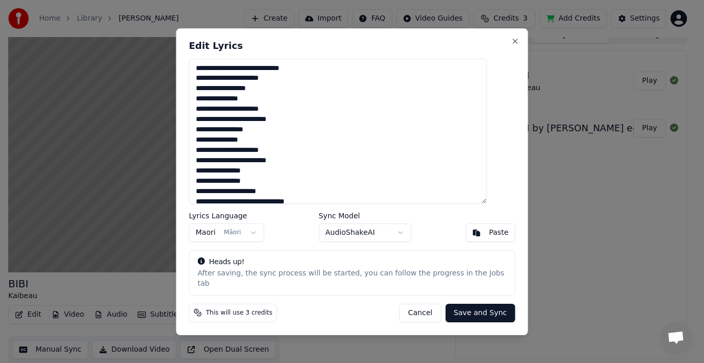
click at [273, 96] on textarea "**********" at bounding box center [338, 131] width 298 height 145
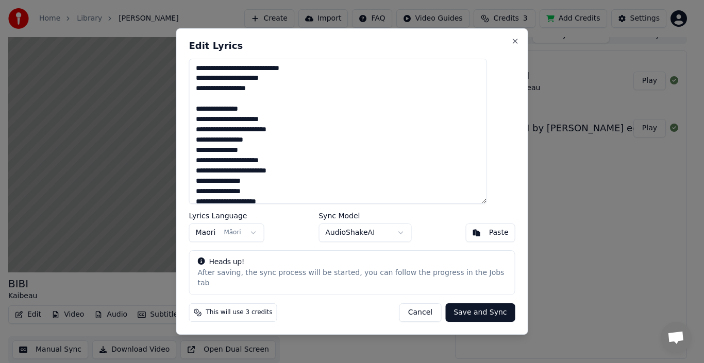
drag, startPoint x: 210, startPoint y: 75, endPoint x: 272, endPoint y: 98, distance: 66.7
click at [272, 98] on textarea "**********" at bounding box center [338, 131] width 298 height 145
click at [272, 94] on textarea "**********" at bounding box center [338, 131] width 298 height 145
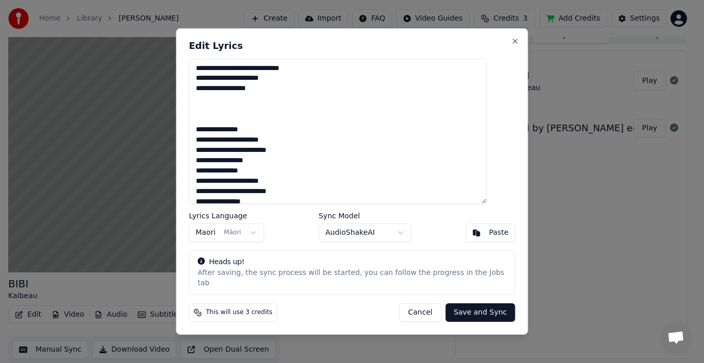
paste textarea "**********"
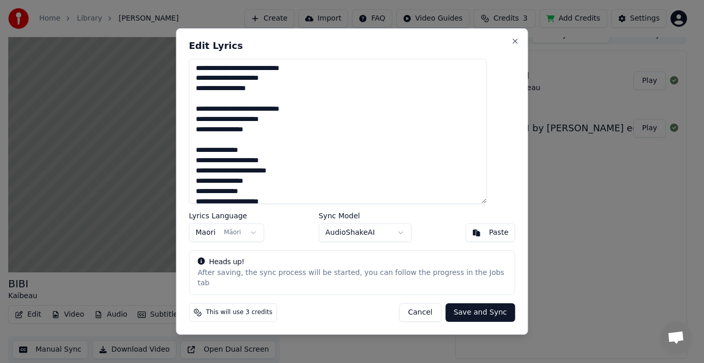
click at [209, 158] on textarea "**********" at bounding box center [338, 131] width 298 height 145
click at [209, 114] on textarea "**********" at bounding box center [338, 131] width 298 height 145
click at [254, 95] on textarea "**********" at bounding box center [338, 131] width 298 height 145
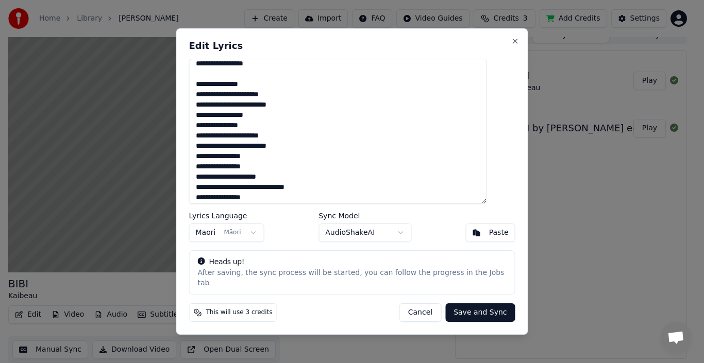
scroll to position [68, 0]
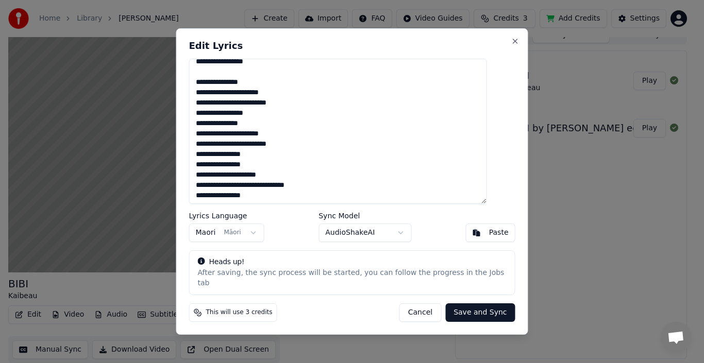
click at [208, 127] on textarea "**********" at bounding box center [338, 131] width 298 height 145
click at [209, 92] on textarea "**********" at bounding box center [338, 131] width 298 height 145
click at [211, 169] on textarea "**********" at bounding box center [338, 131] width 298 height 145
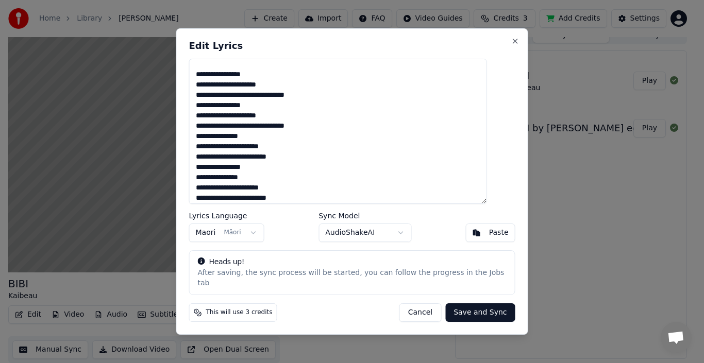
scroll to position [172, 0]
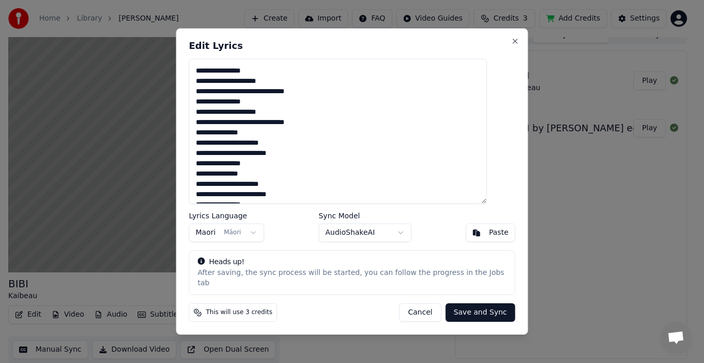
click at [210, 137] on textarea "**********" at bounding box center [338, 131] width 298 height 145
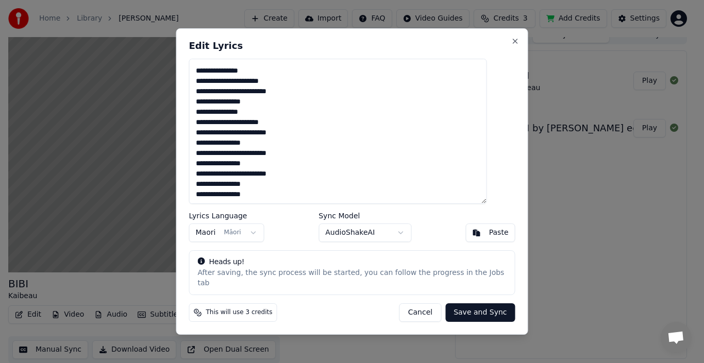
click at [210, 118] on textarea "**********" at bounding box center [338, 131] width 298 height 145
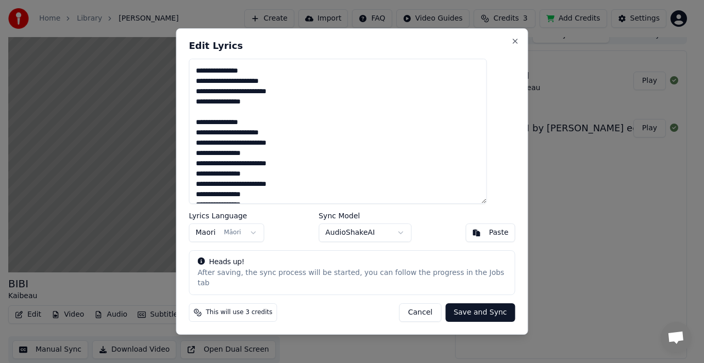
scroll to position [255, 0]
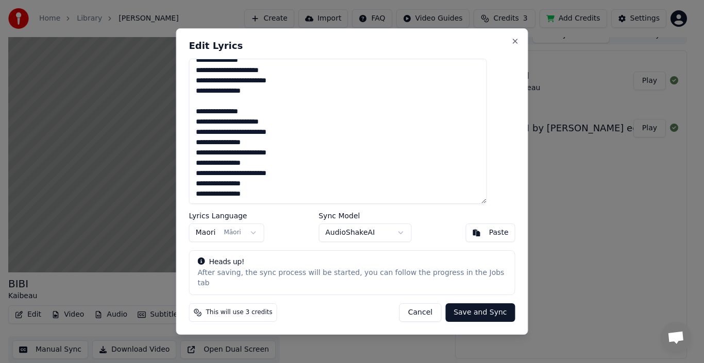
click at [210, 197] on textarea "**********" at bounding box center [338, 131] width 298 height 145
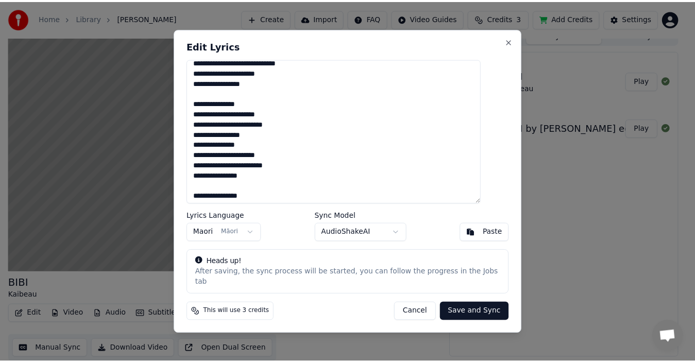
scroll to position [52, 0]
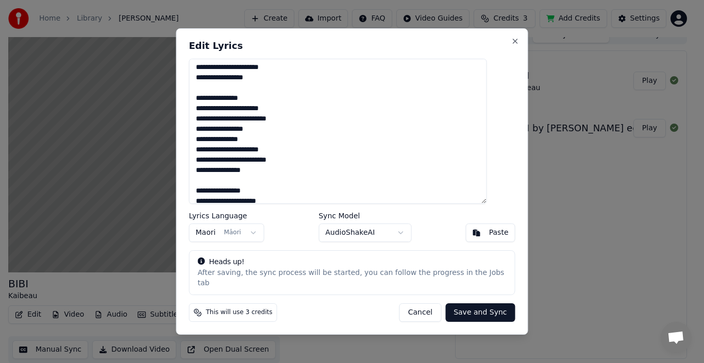
click at [210, 145] on textarea "**********" at bounding box center [338, 131] width 298 height 145
type textarea "**********"
click at [454, 307] on button "Save and Sync" at bounding box center [480, 313] width 70 height 19
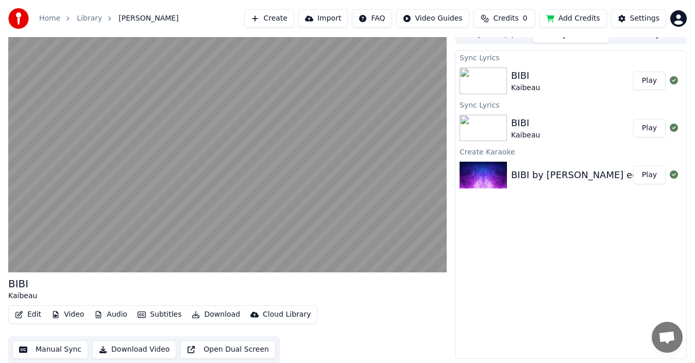
click at [650, 84] on button "Play" at bounding box center [649, 81] width 32 height 19
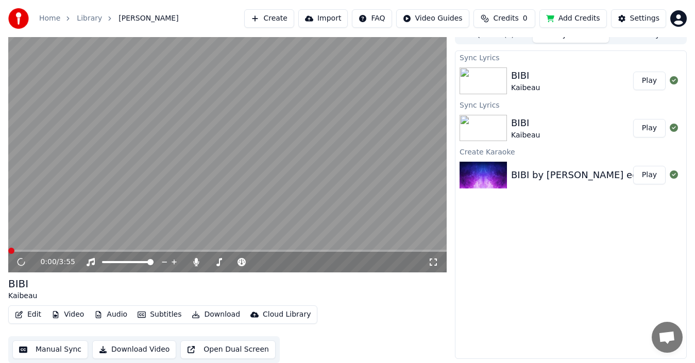
click at [436, 263] on icon at bounding box center [433, 262] width 10 height 8
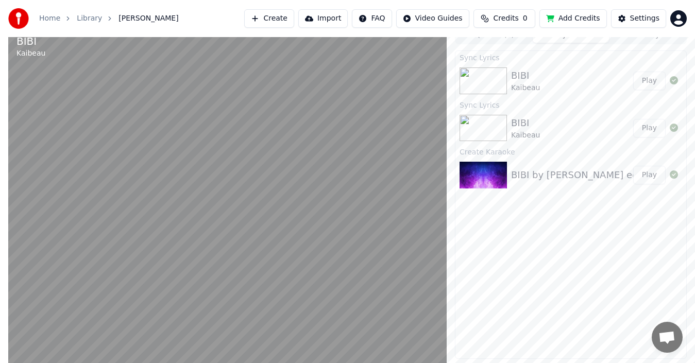
scroll to position [3, 0]
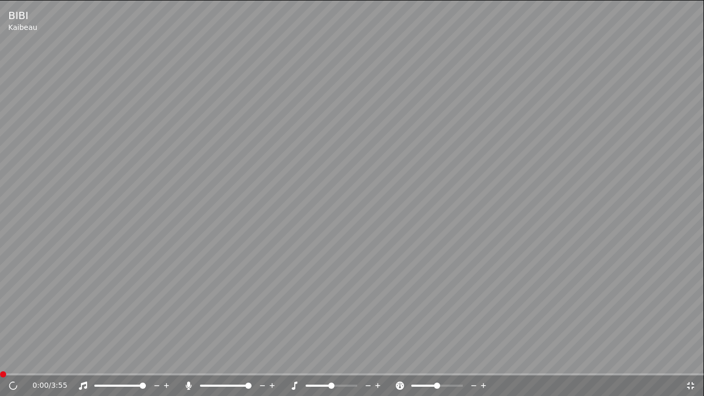
click at [687, 363] on icon at bounding box center [691, 385] width 10 height 8
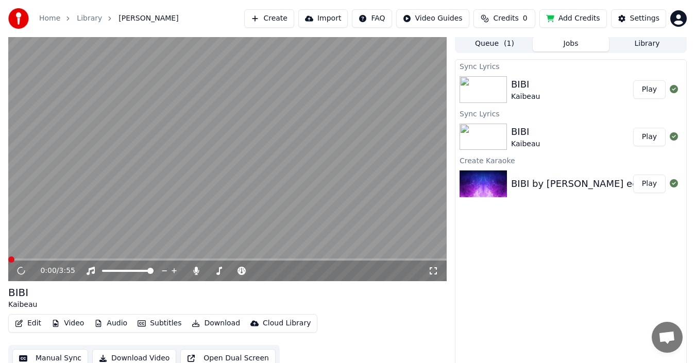
click at [651, 94] on button "Play" at bounding box center [649, 89] width 32 height 19
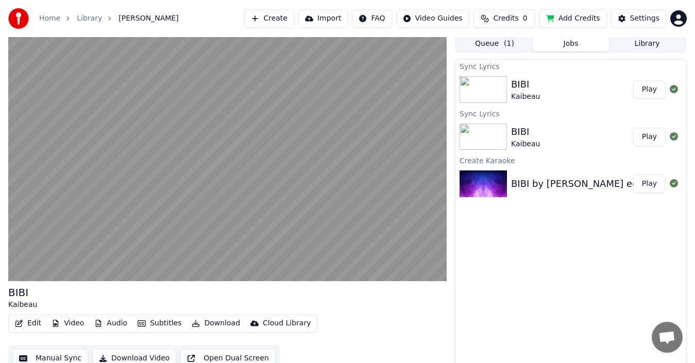
click at [646, 132] on button "Play" at bounding box center [649, 137] width 32 height 19
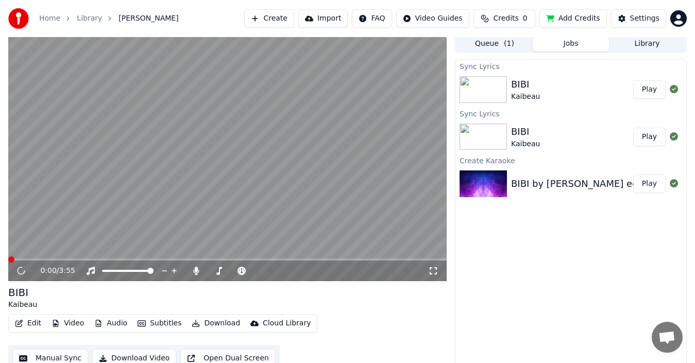
click at [652, 90] on button "Play" at bounding box center [649, 89] width 32 height 19
click at [655, 94] on button "Play" at bounding box center [649, 89] width 32 height 19
click at [57, 354] on button "Manual Sync" at bounding box center [50, 358] width 76 height 19
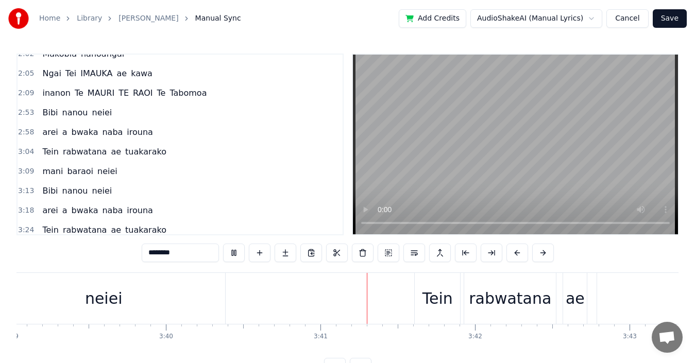
scroll to position [466, 0]
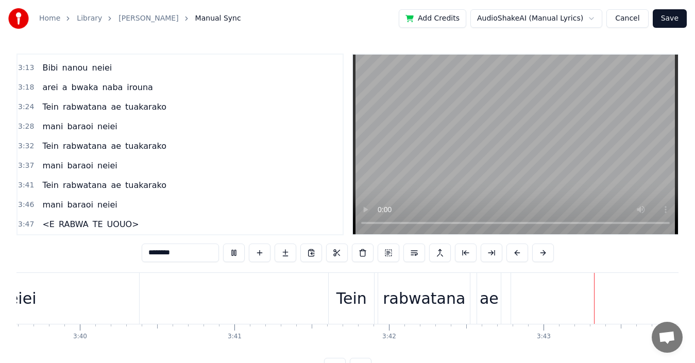
click at [42, 224] on span "<E" at bounding box center [48, 225] width 14 height 12
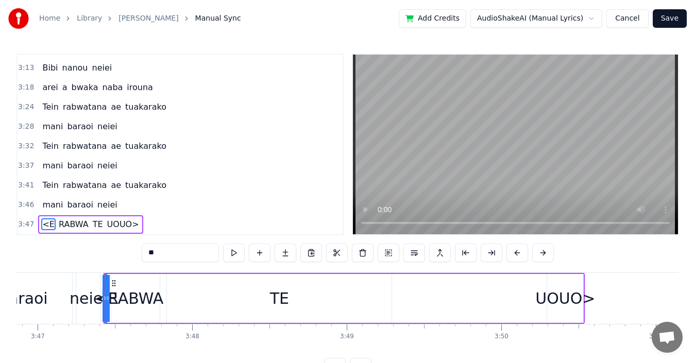
scroll to position [0, 35116]
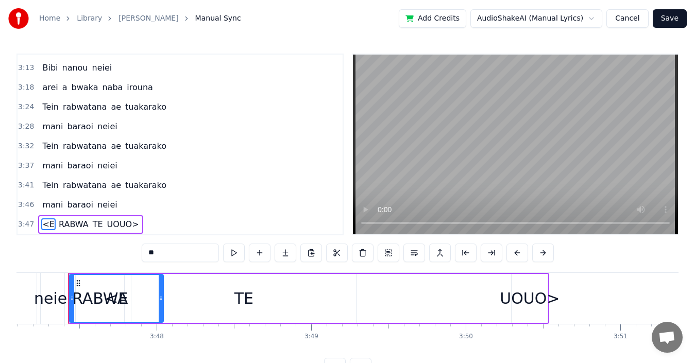
drag, startPoint x: 70, startPoint y: 289, endPoint x: 161, endPoint y: 296, distance: 92.0
click at [161, 296] on div at bounding box center [161, 298] width 4 height 47
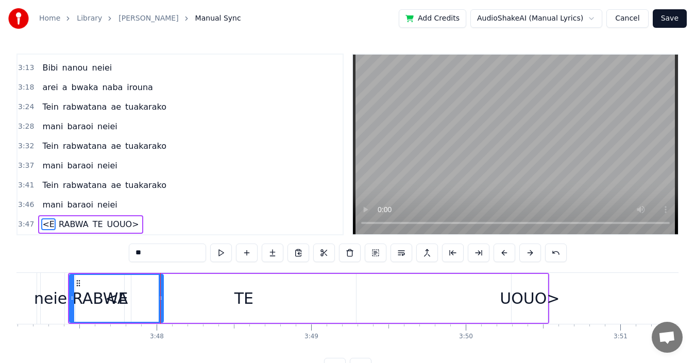
scroll to position [39, 0]
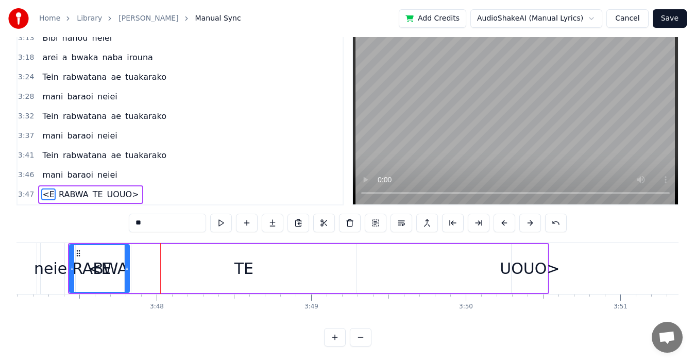
drag, startPoint x: 161, startPoint y: 243, endPoint x: 127, endPoint y: 242, distance: 34.5
click at [127, 245] on div at bounding box center [127, 268] width 4 height 47
click at [64, 257] on div "neiei" at bounding box center [53, 268] width 38 height 23
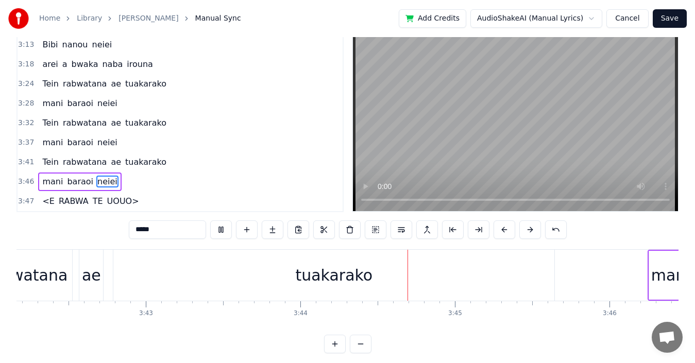
scroll to position [0, 34636]
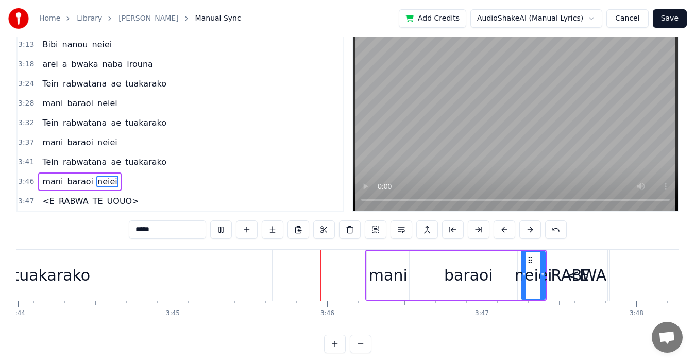
click at [124, 199] on span "UOUO>" at bounding box center [123, 201] width 34 height 12
type input "*****"
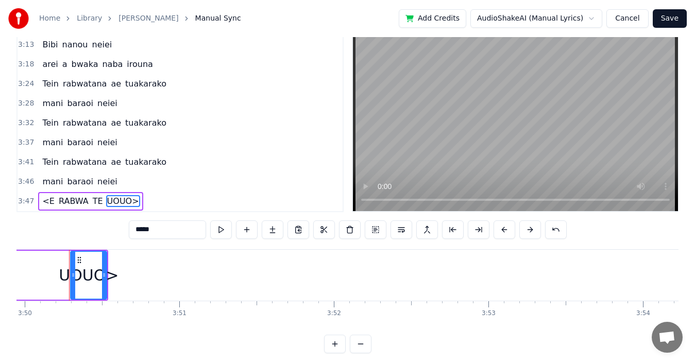
scroll to position [0, 35558]
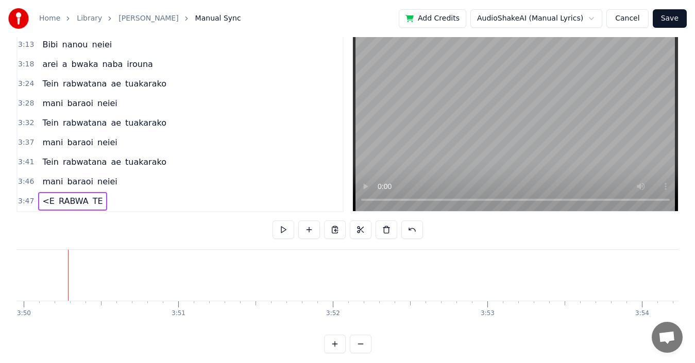
click at [92, 201] on span "TE" at bounding box center [98, 201] width 12 height 12
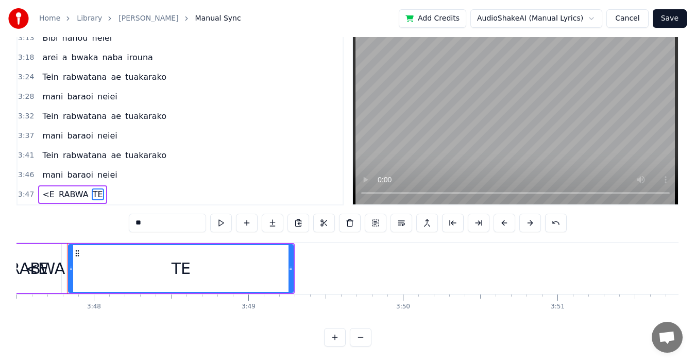
scroll to position [0, 35178]
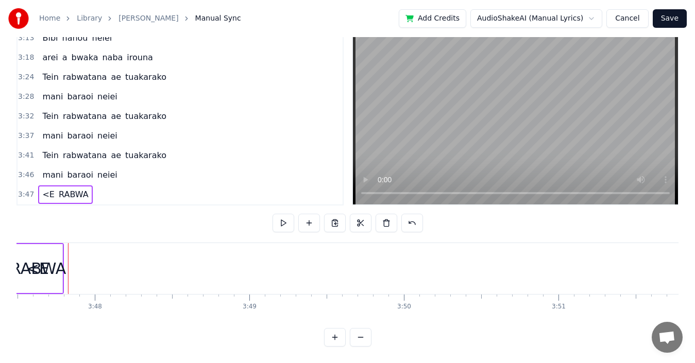
click at [72, 189] on span "RABWA" at bounding box center [74, 195] width 32 height 12
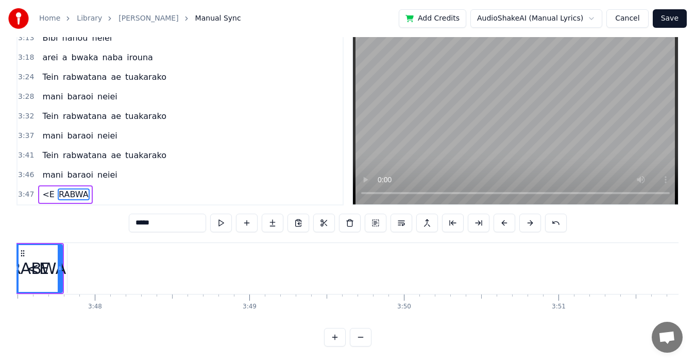
scroll to position [0, 35122]
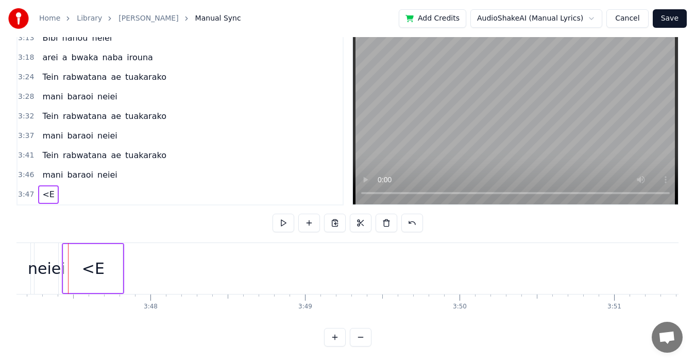
click at [45, 189] on span "<E" at bounding box center [48, 195] width 14 height 12
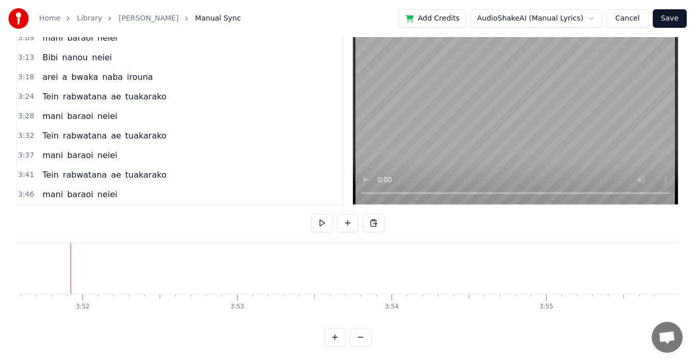
scroll to position [0, 35810]
click at [673, 22] on button "Save" at bounding box center [670, 18] width 34 height 19
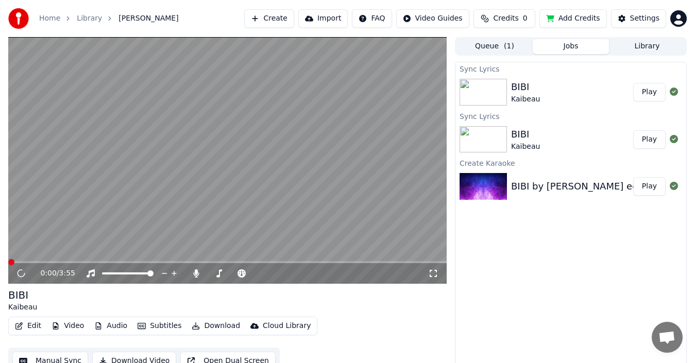
click at [650, 92] on button "Play" at bounding box center [649, 92] width 32 height 19
click at [18, 271] on icon at bounding box center [20, 274] width 11 height 12
click at [8, 263] on span at bounding box center [11, 262] width 6 height 6
click at [434, 273] on icon at bounding box center [433, 274] width 10 height 8
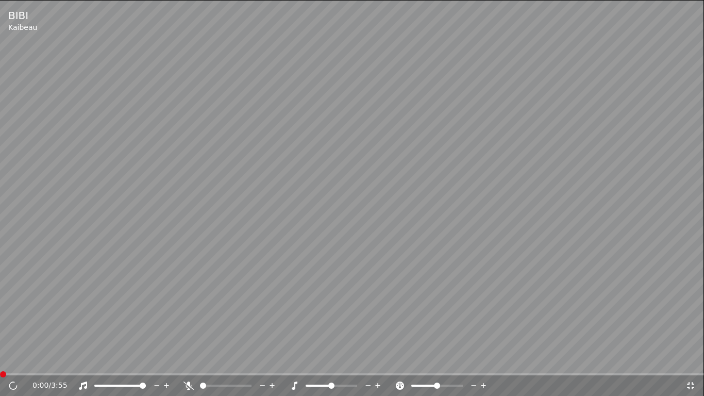
click at [200, 363] on span at bounding box center [203, 385] width 6 height 6
click at [687, 363] on icon at bounding box center [691, 385] width 10 height 8
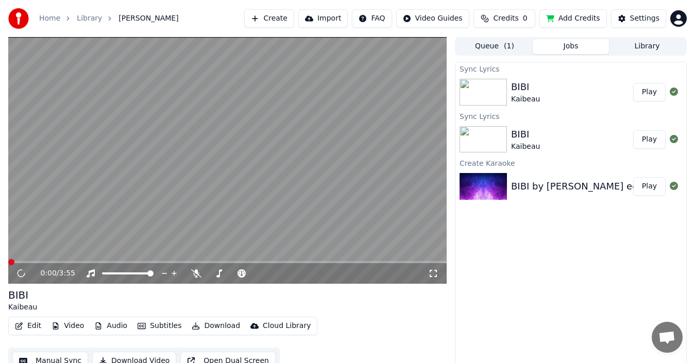
click at [510, 86] on div at bounding box center [486, 92] width 52 height 27
click at [492, 88] on img at bounding box center [483, 92] width 47 height 27
click at [646, 95] on button "Play" at bounding box center [649, 92] width 32 height 19
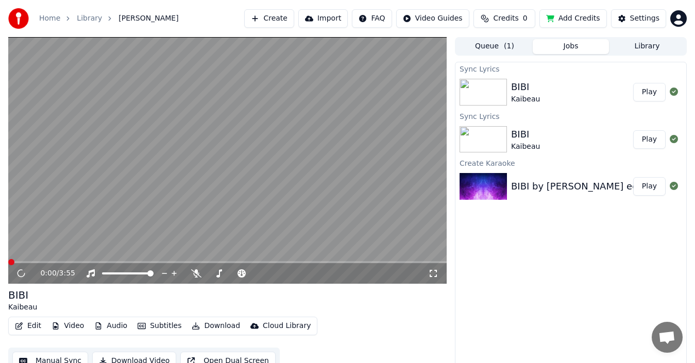
click at [641, 143] on button "Play" at bounding box center [649, 139] width 32 height 19
click at [648, 190] on button "Play" at bounding box center [649, 186] width 32 height 19
click at [656, 98] on button "Play" at bounding box center [649, 92] width 32 height 19
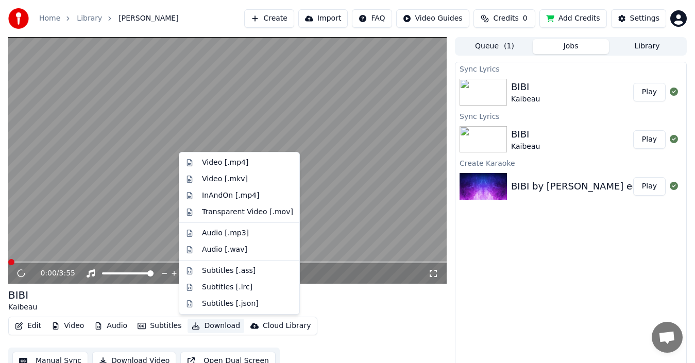
click at [200, 324] on button "Download" at bounding box center [216, 326] width 57 height 14
click at [255, 162] on div "Video [.mp4]" at bounding box center [247, 163] width 91 height 10
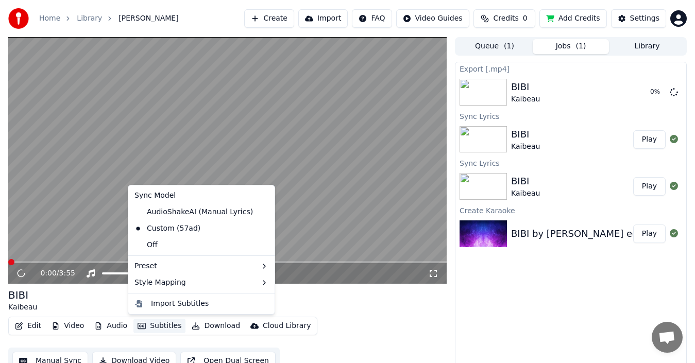
click at [145, 325] on button "Subtitles" at bounding box center [159, 326] width 52 height 14
click at [333, 300] on div "[PERSON_NAME]" at bounding box center [227, 300] width 439 height 25
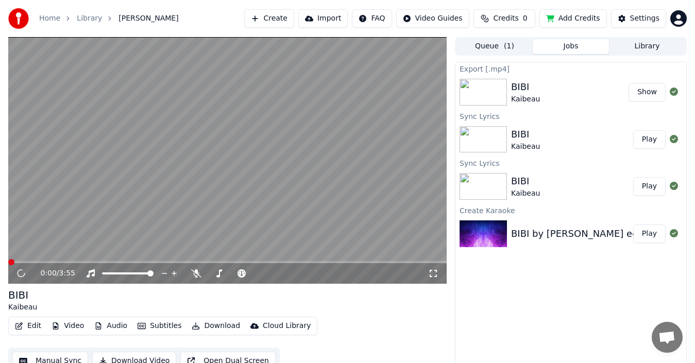
click at [649, 90] on button "Show" at bounding box center [647, 92] width 37 height 19
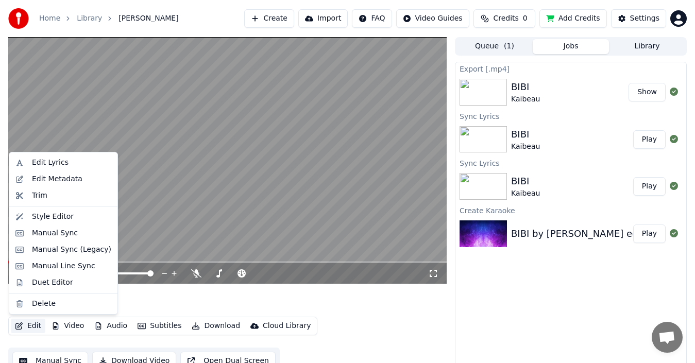
click at [32, 324] on button "Edit" at bounding box center [28, 326] width 35 height 14
click at [70, 162] on div "Edit Lyrics" at bounding box center [71, 163] width 79 height 10
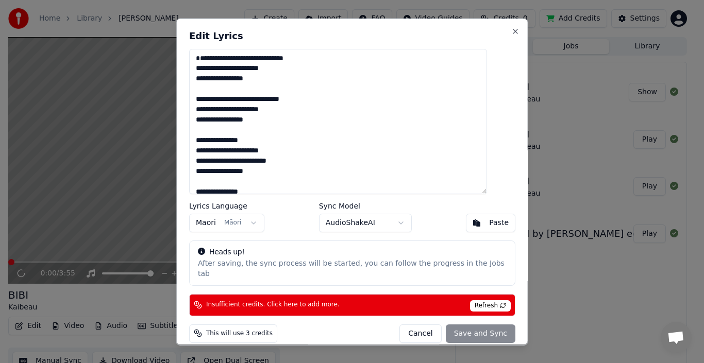
click at [215, 57] on textarea "**********" at bounding box center [338, 120] width 298 height 145
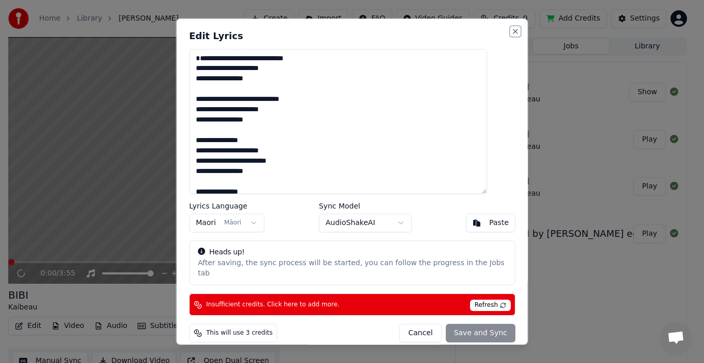
click at [511, 31] on button "Close" at bounding box center [515, 31] width 8 height 8
type textarea "**********"
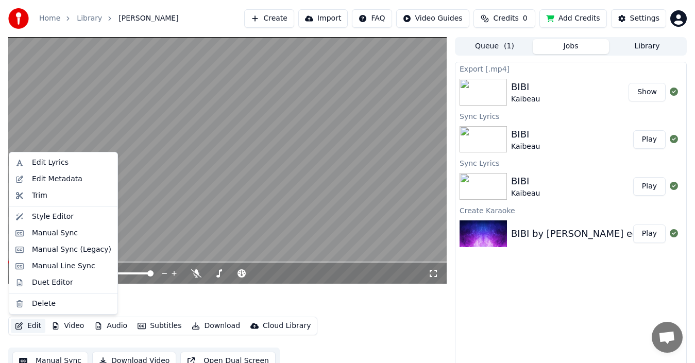
click at [36, 328] on button "Edit" at bounding box center [28, 326] width 35 height 14
click at [62, 166] on div "Edit Lyrics" at bounding box center [50, 163] width 37 height 10
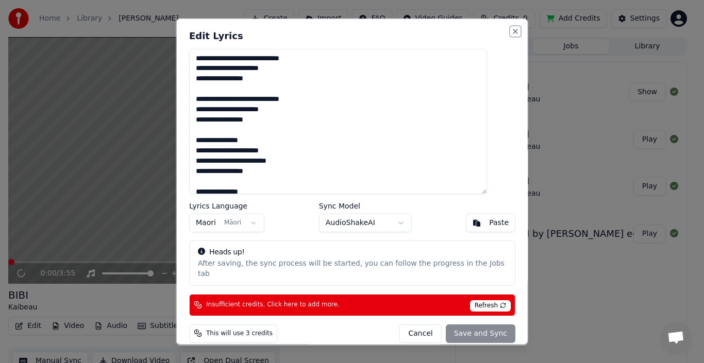
click at [511, 33] on button "Close" at bounding box center [515, 31] width 8 height 8
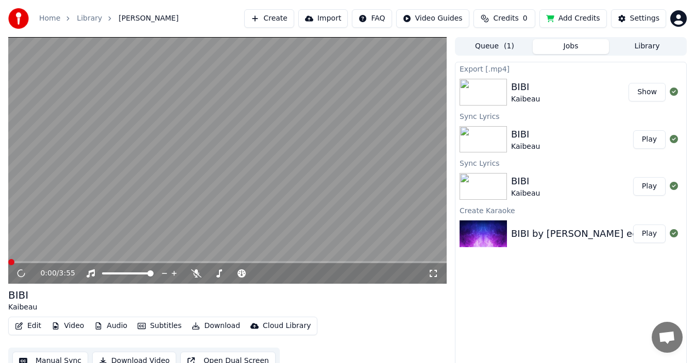
click at [648, 92] on button "Show" at bounding box center [647, 92] width 37 height 19
click at [648, 232] on button "Play" at bounding box center [649, 234] width 32 height 19
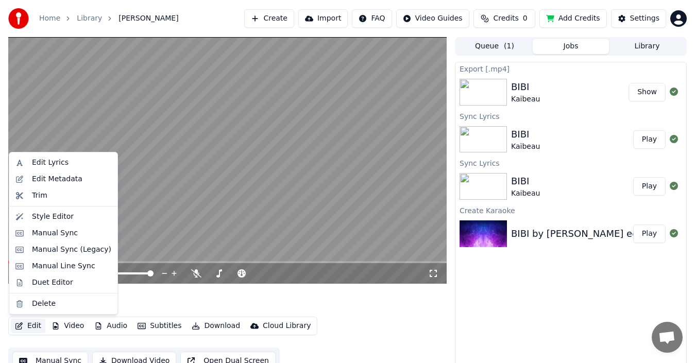
click at [21, 326] on icon "button" at bounding box center [19, 326] width 8 height 7
click at [49, 166] on div "Edit Lyrics" at bounding box center [50, 163] width 37 height 10
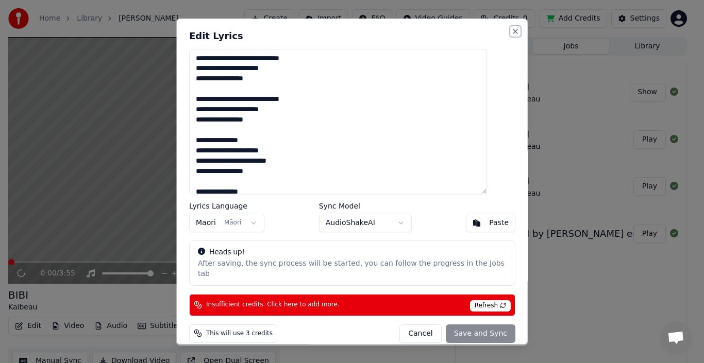
click at [511, 32] on button "Close" at bounding box center [515, 31] width 8 height 8
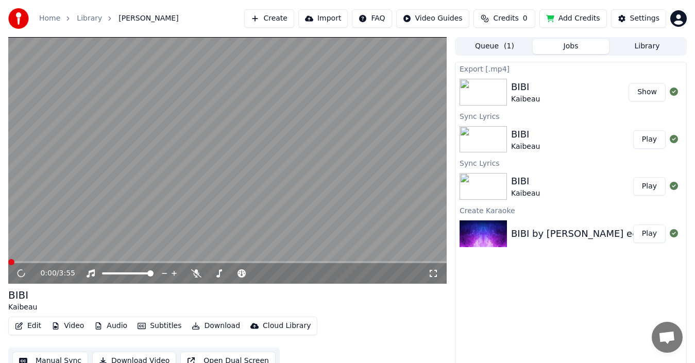
click at [657, 231] on button "Play" at bounding box center [649, 234] width 32 height 19
click at [653, 236] on button "Play" at bounding box center [649, 234] width 32 height 19
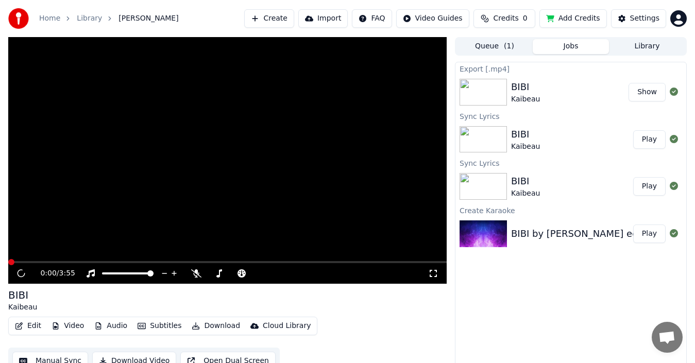
click at [653, 236] on button "Play" at bounding box center [649, 234] width 32 height 19
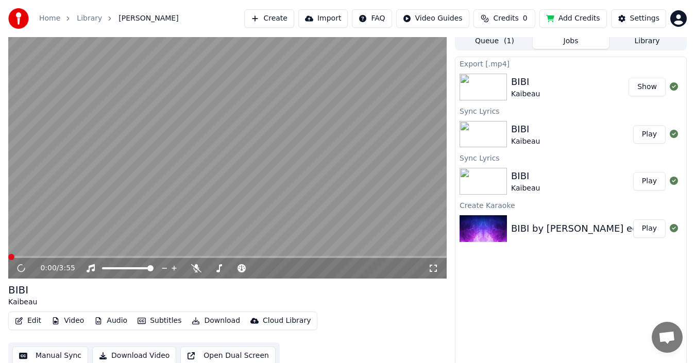
scroll to position [11, 0]
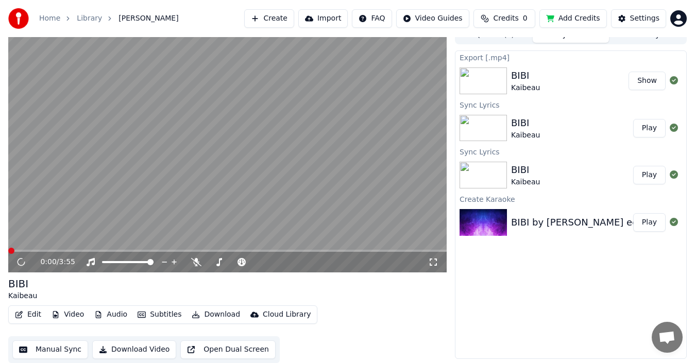
click at [49, 346] on button "Manual Sync" at bounding box center [50, 350] width 76 height 19
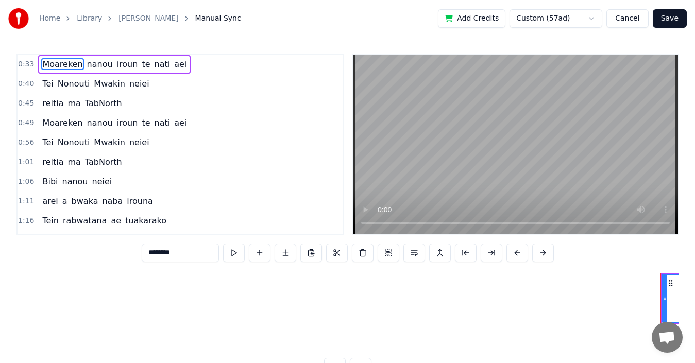
scroll to position [0, 5085]
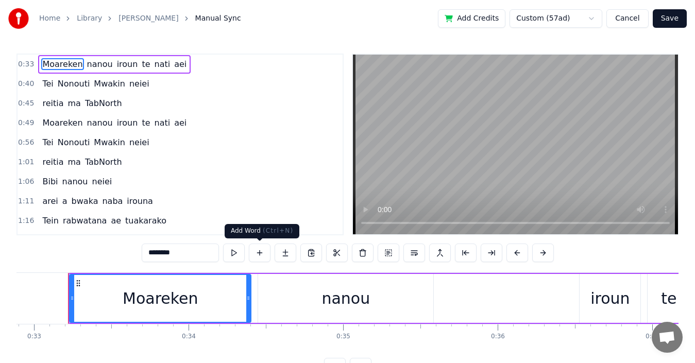
click at [260, 255] on button at bounding box center [260, 253] width 22 height 19
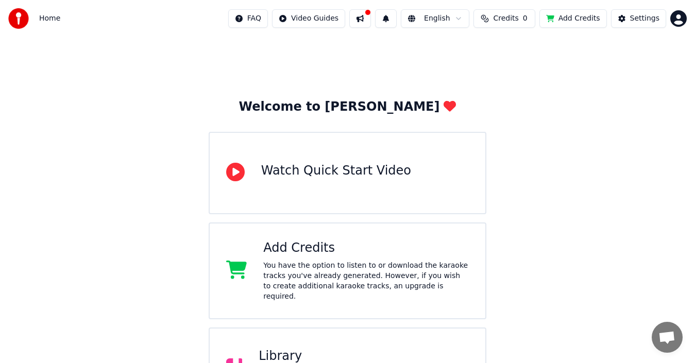
click at [329, 246] on div "Add Credits" at bounding box center [366, 248] width 206 height 16
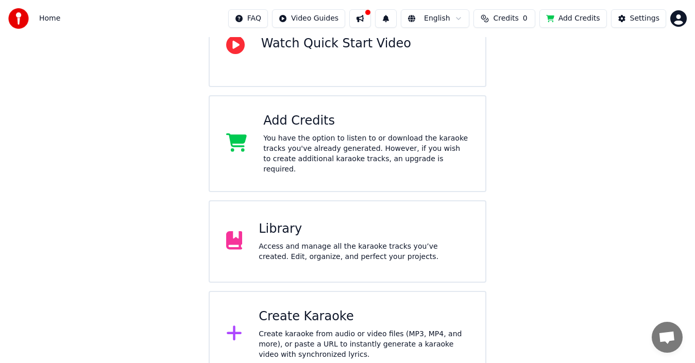
click at [308, 242] on div "Access and manage all the karaoke tracks you’ve created. Edit, organize, and pe…" at bounding box center [364, 252] width 210 height 21
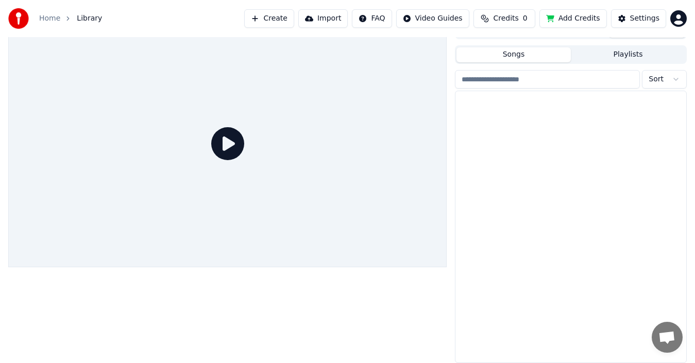
scroll to position [16, 0]
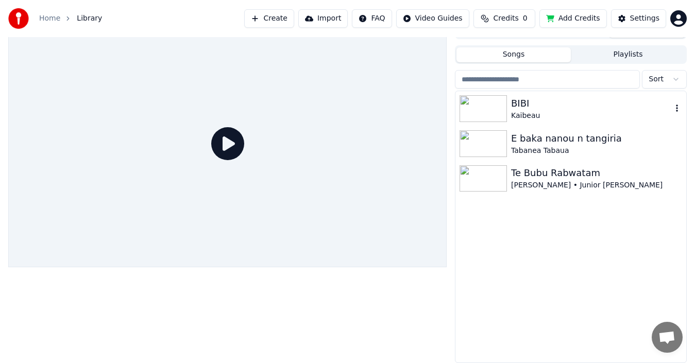
click at [486, 95] on img at bounding box center [483, 108] width 47 height 27
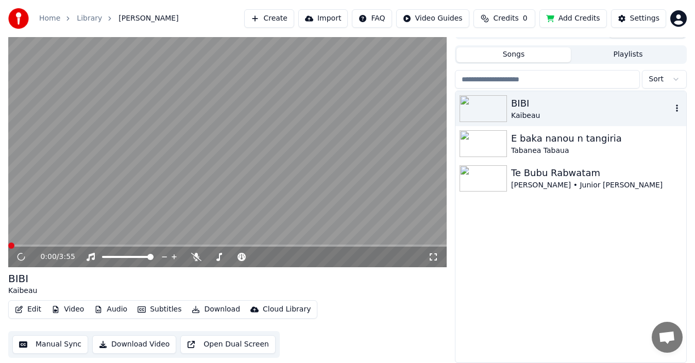
click at [680, 109] on icon "button" at bounding box center [677, 108] width 10 height 8
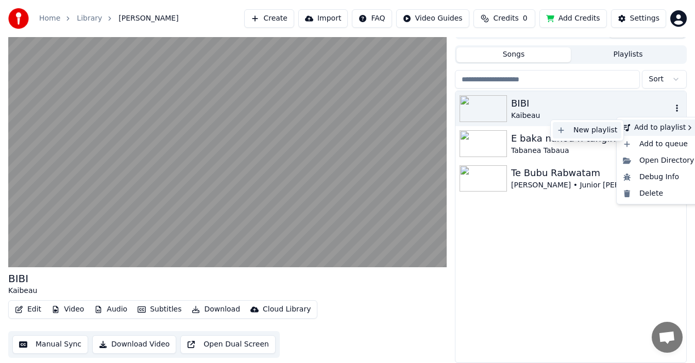
click at [612, 131] on div "New playlist" at bounding box center [587, 130] width 69 height 16
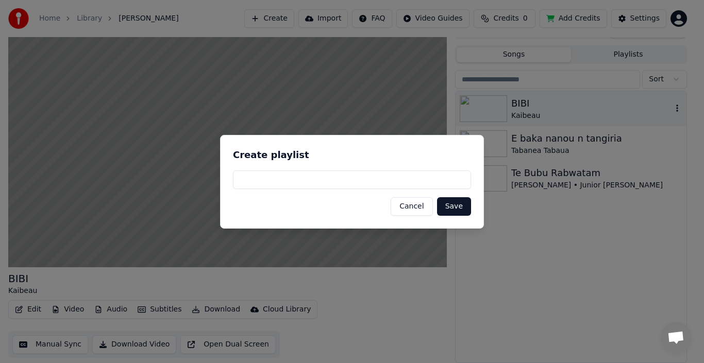
click at [412, 207] on button "Cancel" at bounding box center [412, 206] width 42 height 19
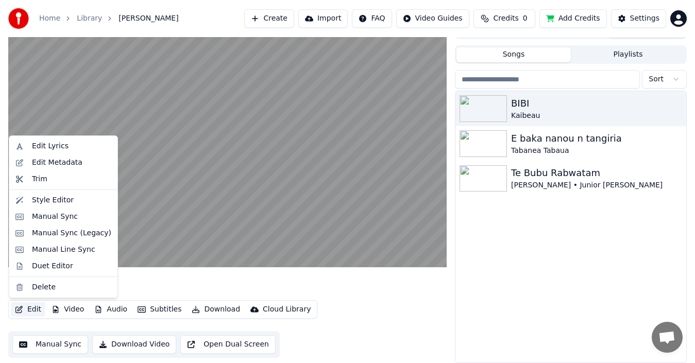
click at [26, 307] on button "Edit" at bounding box center [28, 310] width 35 height 14
click at [52, 150] on div "Edit Lyrics" at bounding box center [50, 146] width 37 height 10
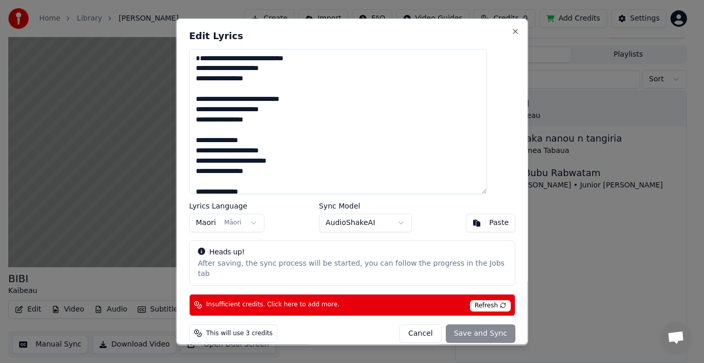
click at [216, 58] on textarea "**********" at bounding box center [338, 120] width 298 height 145
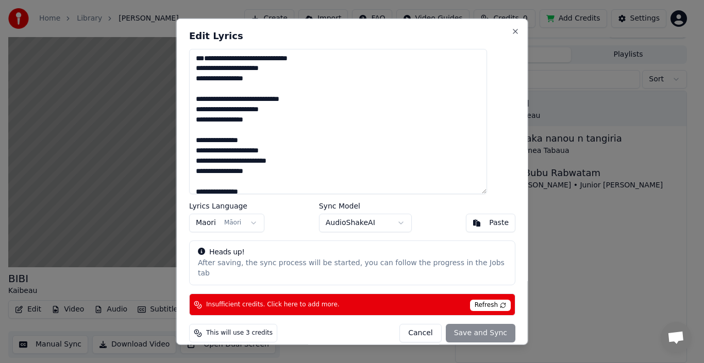
click at [213, 58] on textarea "**********" at bounding box center [338, 120] width 298 height 145
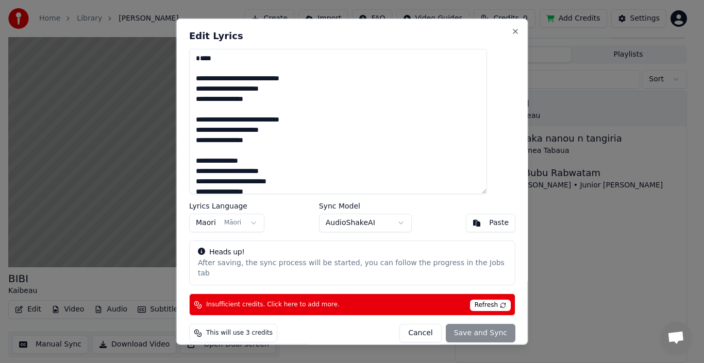
click at [212, 59] on textarea "**********" at bounding box center [338, 120] width 298 height 145
click at [229, 61] on textarea "**********" at bounding box center [338, 120] width 298 height 145
click at [228, 60] on textarea "**********" at bounding box center [338, 120] width 298 height 145
click at [358, 59] on textarea "**********" at bounding box center [338, 120] width 298 height 145
click at [209, 79] on textarea "**********" at bounding box center [338, 120] width 298 height 145
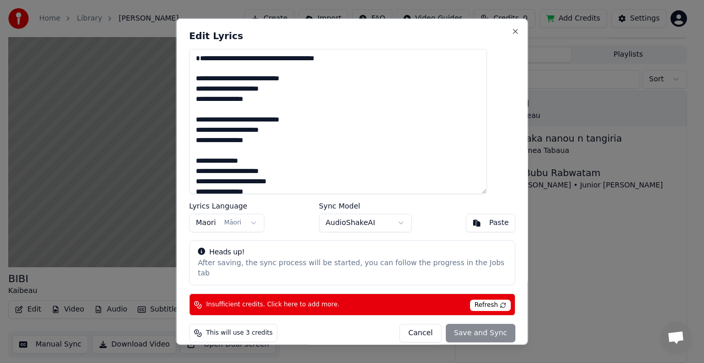
click at [453, 324] on div "Cancel Save and Sync" at bounding box center [457, 333] width 116 height 19
click at [475, 300] on span "Refresh" at bounding box center [490, 305] width 41 height 11
click at [310, 301] on span "Insufficient credits. Click here to add more." at bounding box center [272, 305] width 133 height 8
click at [511, 29] on button "Close" at bounding box center [515, 31] width 8 height 8
type textarea "**********"
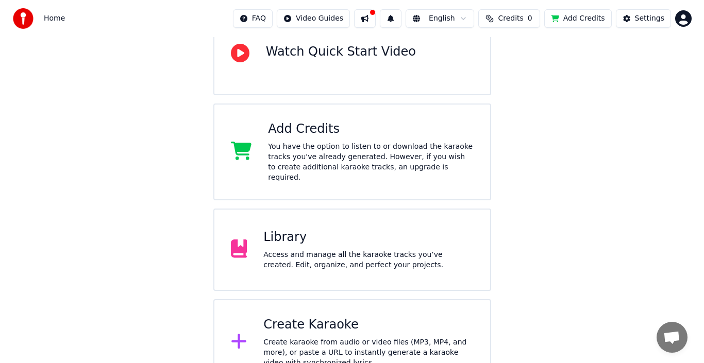
scroll to position [131, 0]
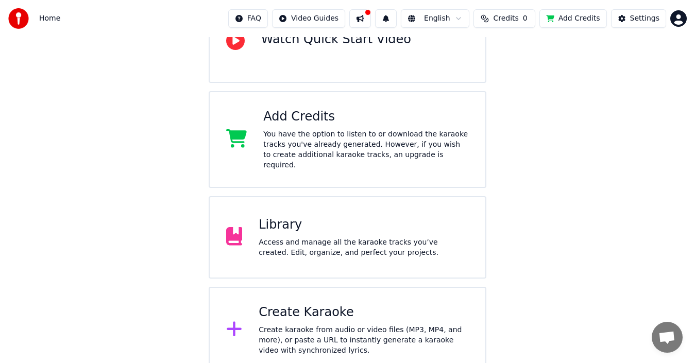
click at [279, 305] on div "Create Karaoke" at bounding box center [364, 313] width 210 height 16
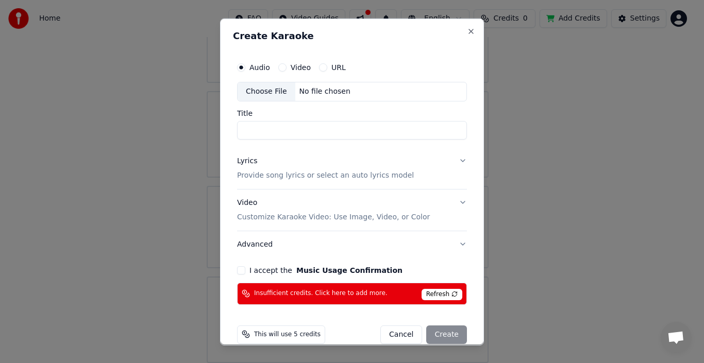
click at [270, 88] on div "Choose File" at bounding box center [267, 91] width 58 height 19
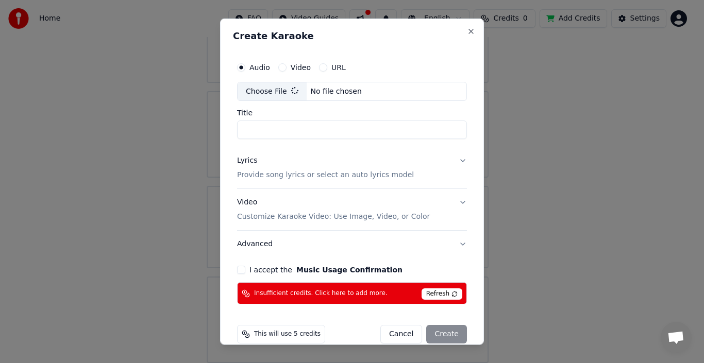
type input "**********"
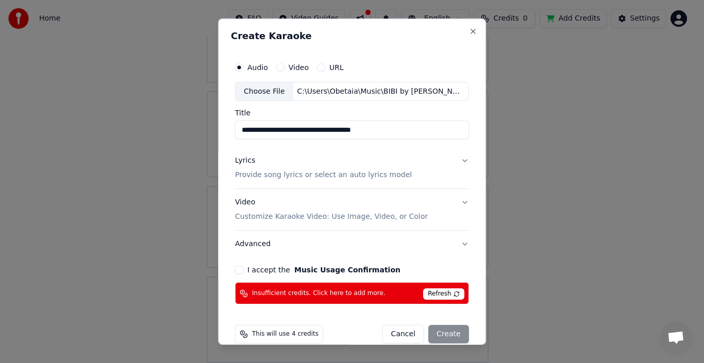
click at [276, 179] on p "Provide song lyrics or select an auto lyrics model" at bounding box center [323, 175] width 177 height 10
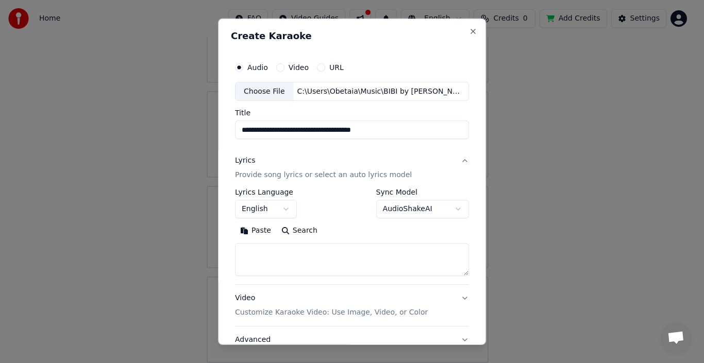
click at [263, 255] on textarea at bounding box center [352, 259] width 234 height 33
click at [254, 230] on button "Paste" at bounding box center [255, 231] width 41 height 16
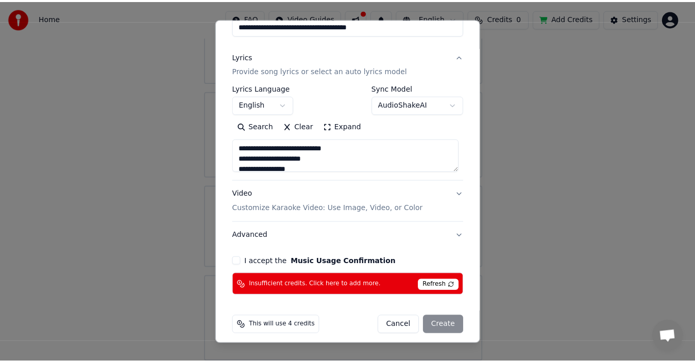
scroll to position [107, 0]
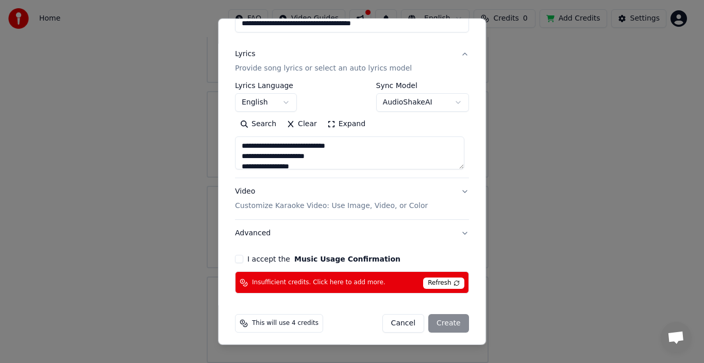
click at [236, 259] on button "I accept the Music Usage Confirmation" at bounding box center [239, 259] width 8 height 8
click at [446, 281] on span "Refresh" at bounding box center [443, 283] width 41 height 11
click at [241, 279] on circle at bounding box center [243, 281] width 4 height 4
click at [398, 324] on button "Cancel" at bounding box center [403, 323] width 42 height 19
type textarea "**********"
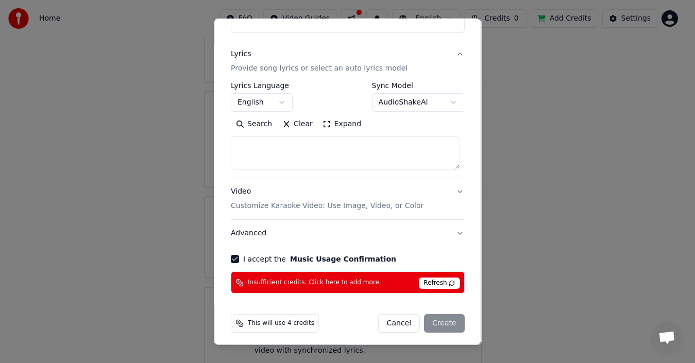
select select
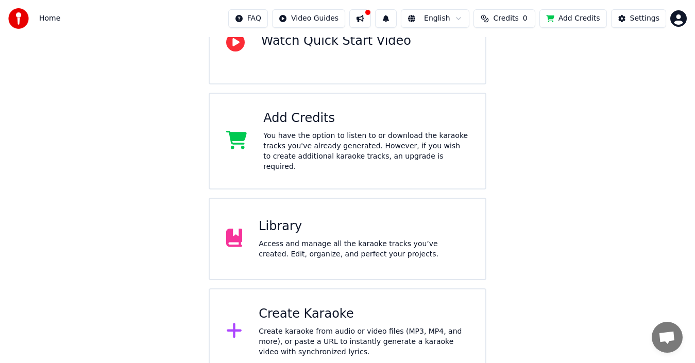
scroll to position [131, 0]
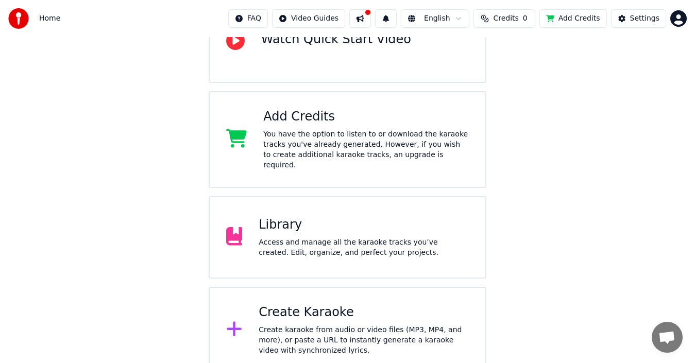
scroll to position [127, 0]
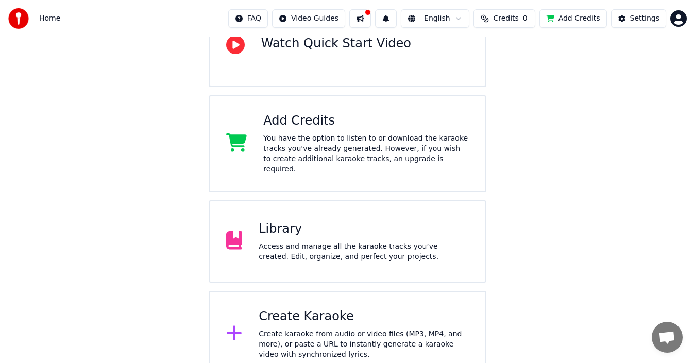
click at [338, 242] on div "Access and manage all the karaoke tracks you’ve created. Edit, organize, and pe…" at bounding box center [364, 252] width 210 height 21
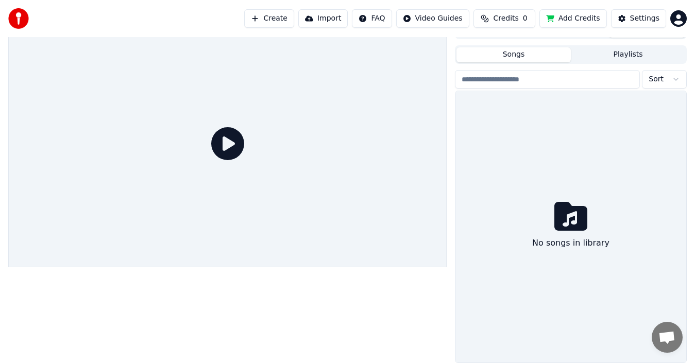
scroll to position [16, 0]
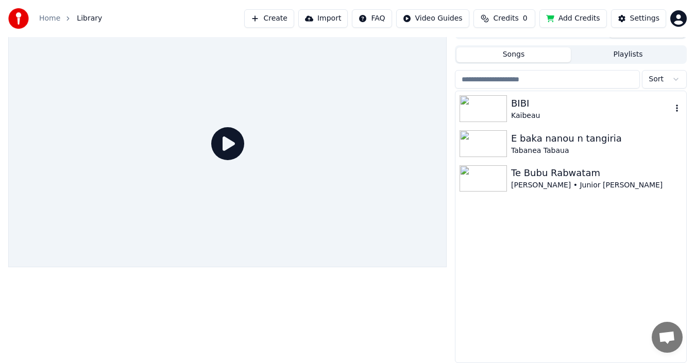
click at [482, 111] on img at bounding box center [483, 108] width 47 height 27
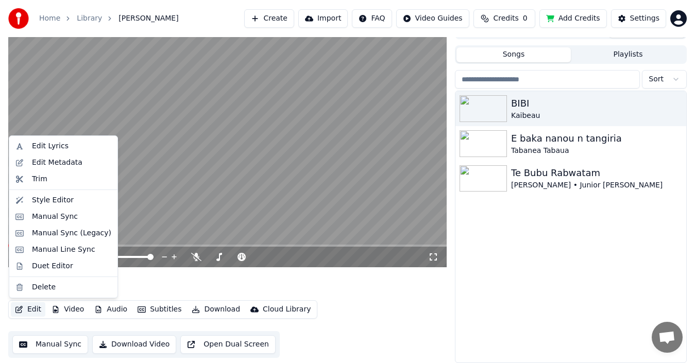
click at [43, 309] on button "Edit" at bounding box center [28, 310] width 35 height 14
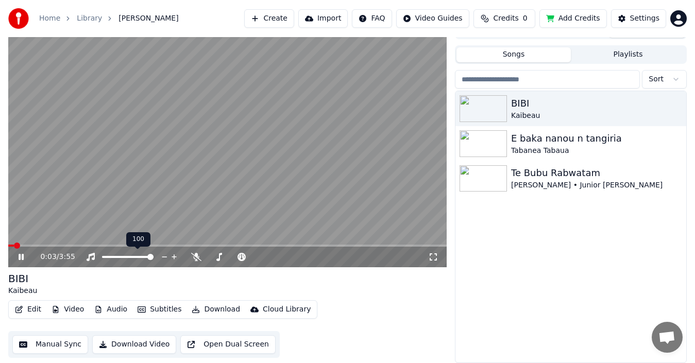
click at [142, 255] on div at bounding box center [137, 257] width 83 height 10
click at [138, 256] on span at bounding box center [120, 257] width 36 height 2
click at [116, 256] on span at bounding box center [109, 257] width 14 height 2
click at [18, 257] on icon at bounding box center [28, 257] width 24 height 8
click at [36, 346] on button "Manual Sync" at bounding box center [50, 345] width 76 height 19
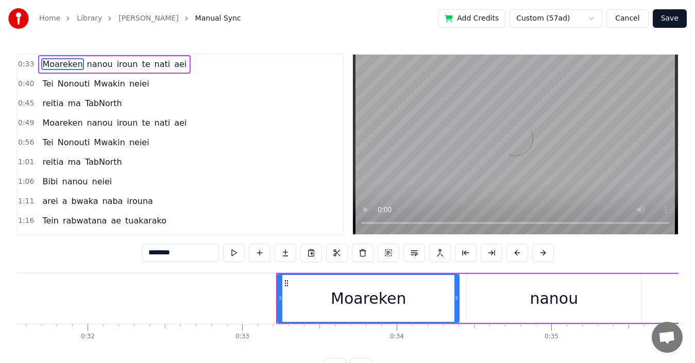
scroll to position [0, 5085]
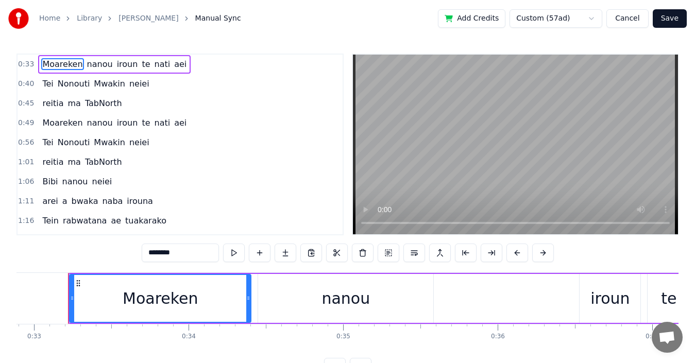
click at [639, 19] on button "Cancel" at bounding box center [628, 18] width 42 height 19
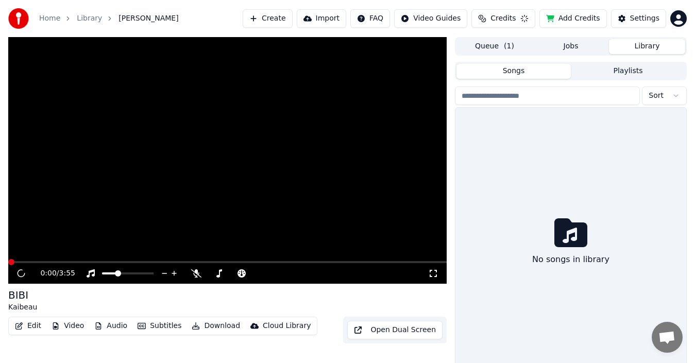
scroll to position [16, 0]
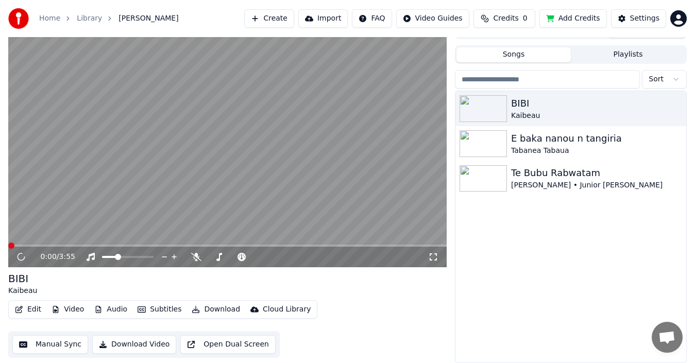
click at [29, 307] on button "Edit" at bounding box center [28, 310] width 35 height 14
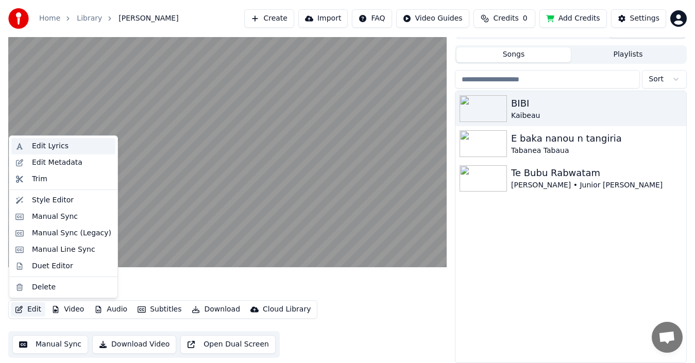
click at [72, 140] on div "Edit Lyrics" at bounding box center [63, 146] width 104 height 16
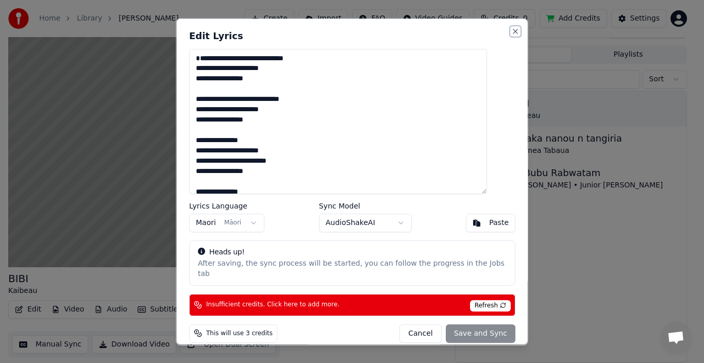
click at [511, 29] on button "Close" at bounding box center [515, 31] width 8 height 8
type textarea "**********"
